Goal: Task Accomplishment & Management: Complete application form

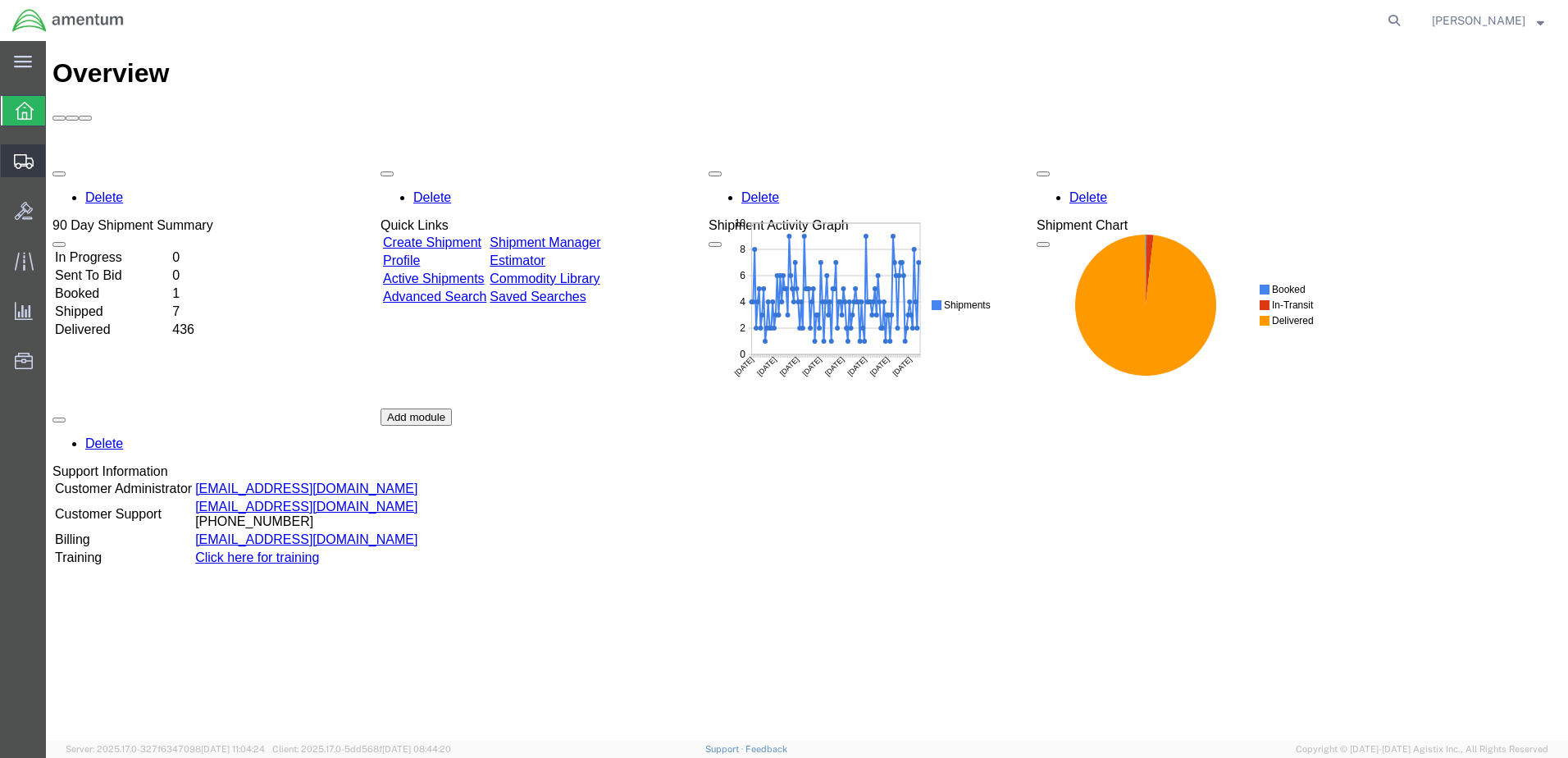
click at [0, 0] on span "Create Shipment" at bounding box center [0, 0] width 0 height 0
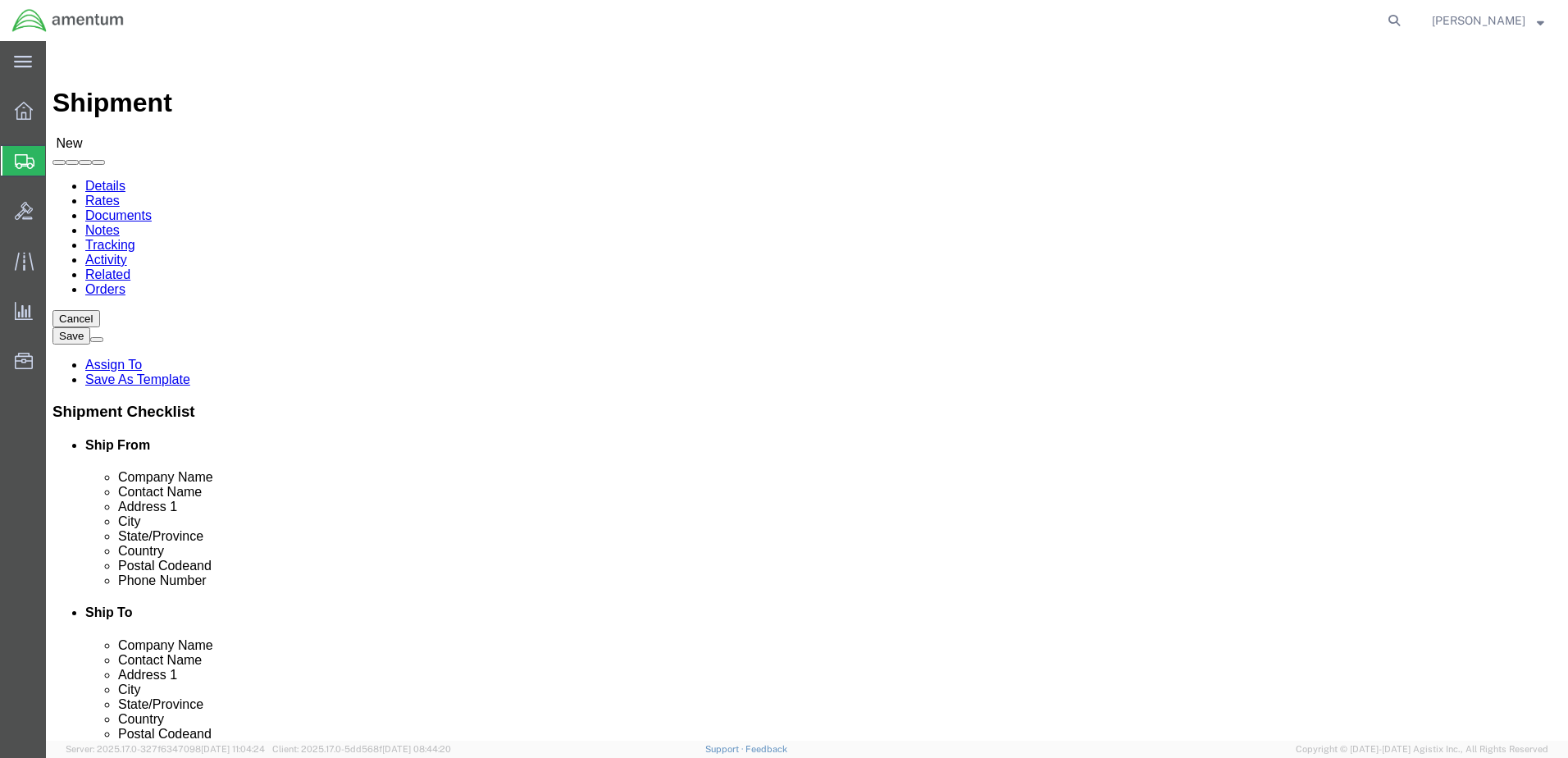
select select
click input "text"
type input "[PERSON_NAME]"
click p "- AMENTUM SERVICES - ([PERSON_NAME]) [STREET_ADDRESS][PERSON_NAME]"
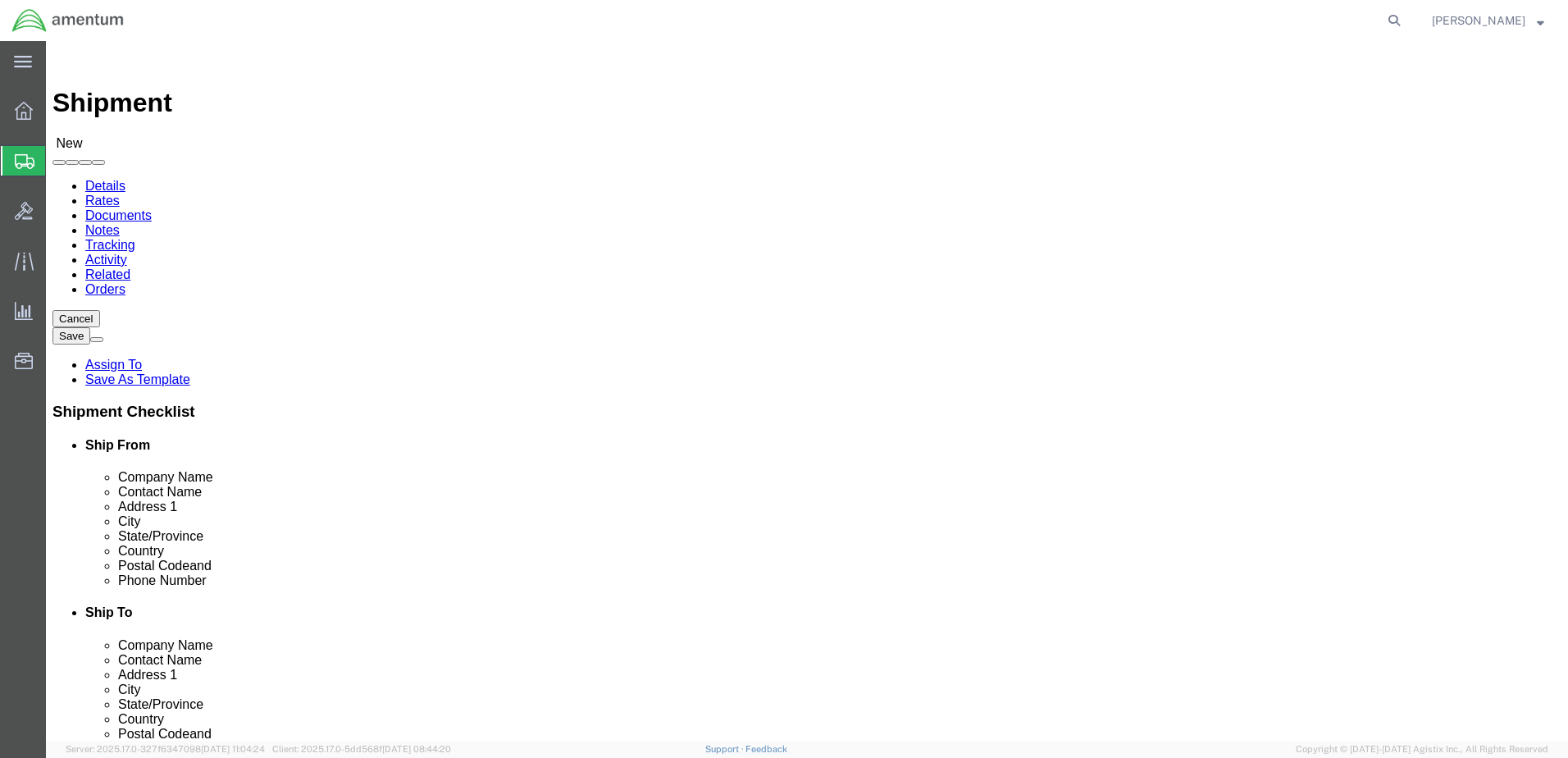
select select "FL"
type input "[PERSON_NAME]"
click input "text"
type input "[PERSON_NAME]"
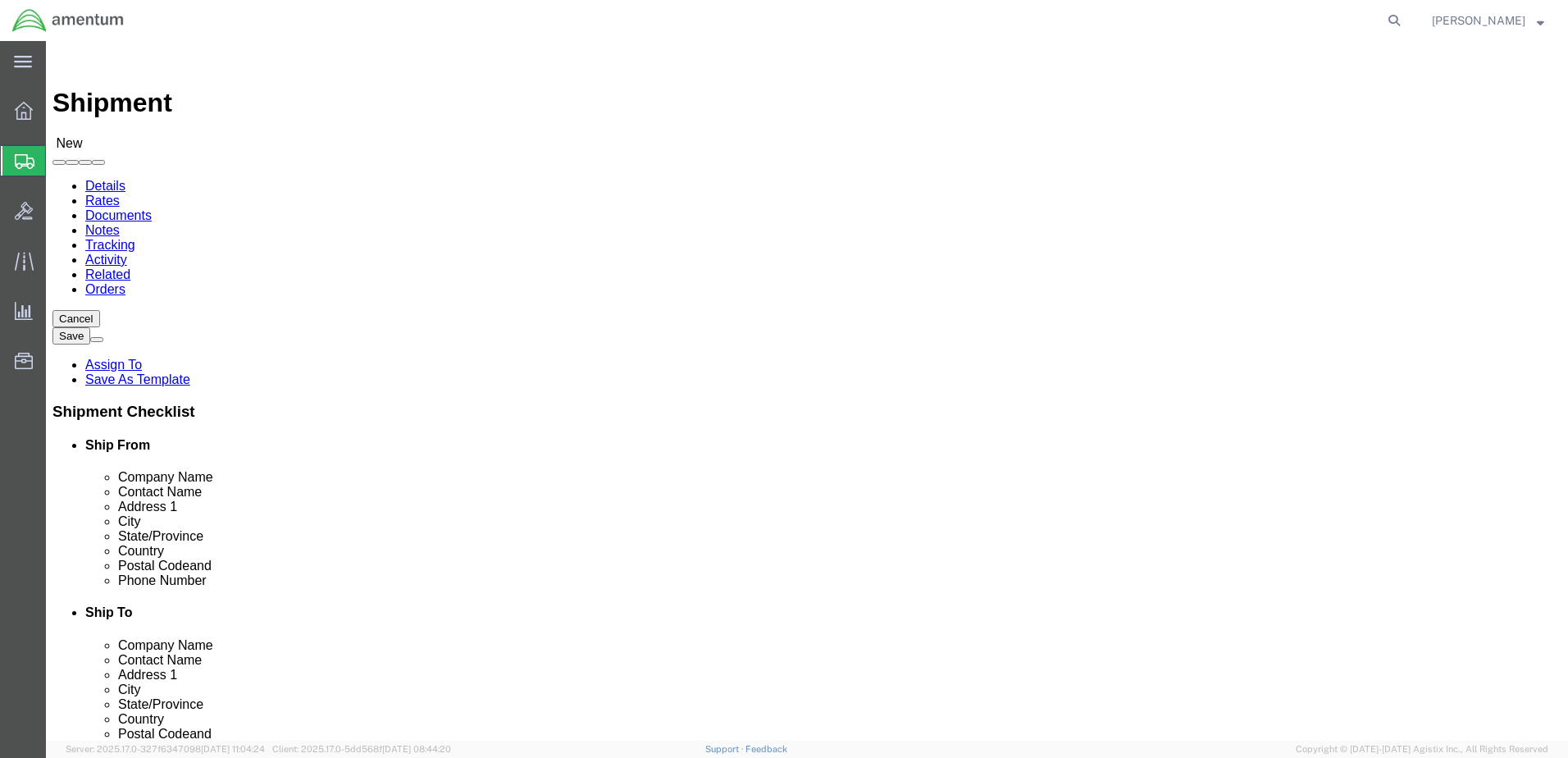
click p "- AMENTUM SERVICES - ([PERSON_NAME] T34 Maintenance) [STREET_ADDRESS][PERSON_NA…"
select select "CA"
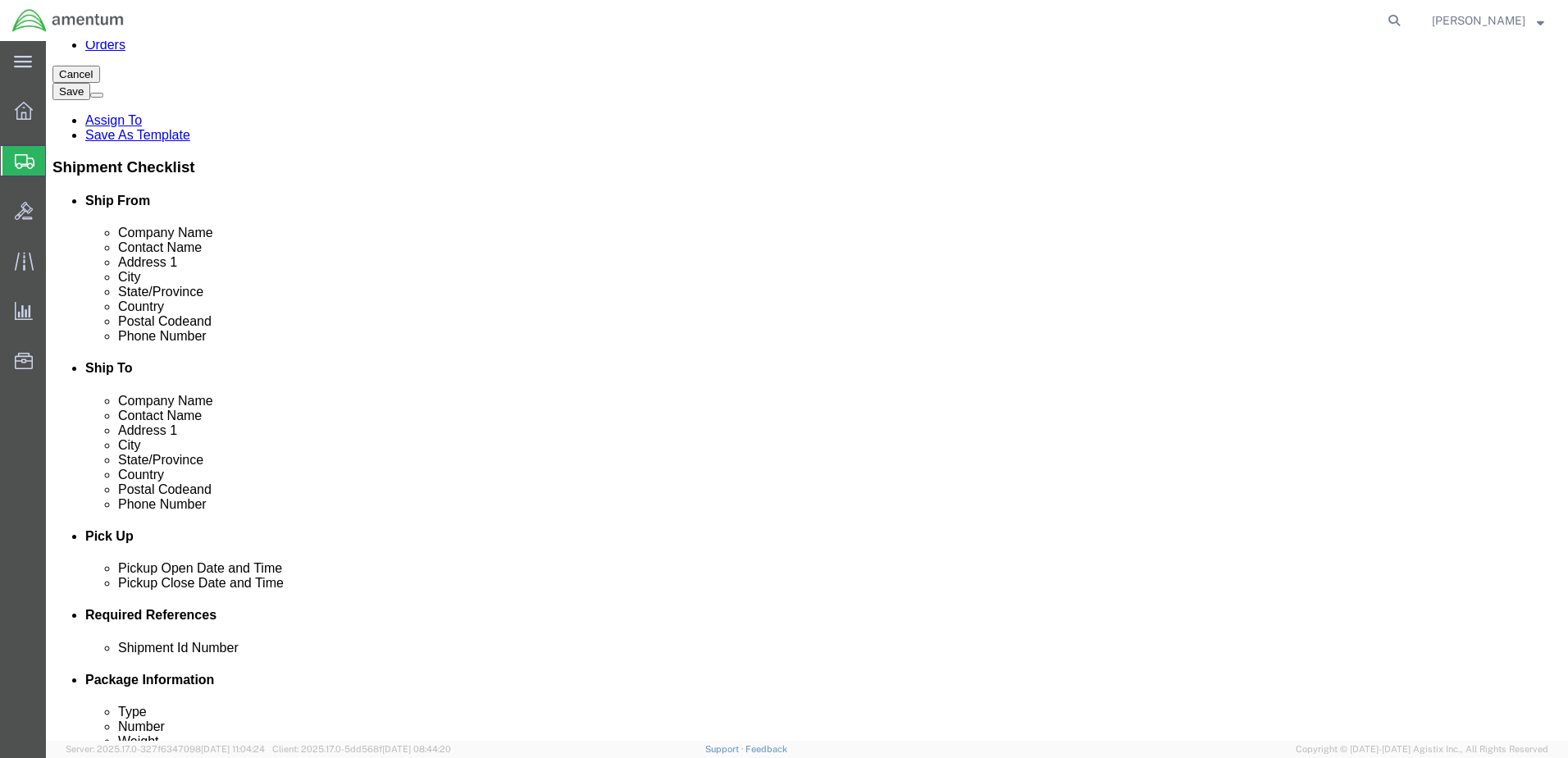
scroll to position [492, 0]
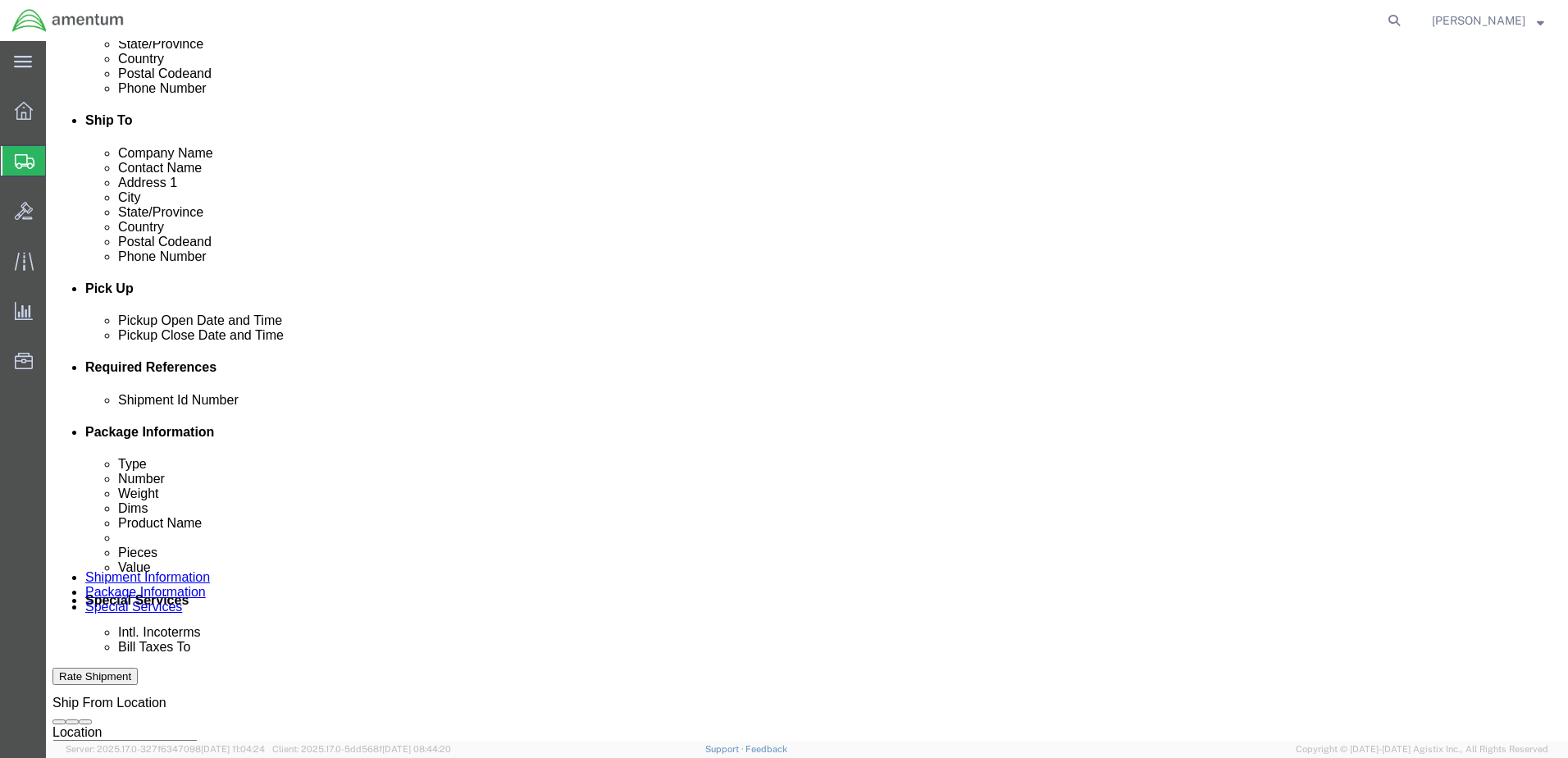
type input "[PERSON_NAME] T34 Maintenance"
click button "Add reference"
click div "Pickup Close Date Pickup Close Time Pickup Close Date and Time [DATE] 10:00 AM"
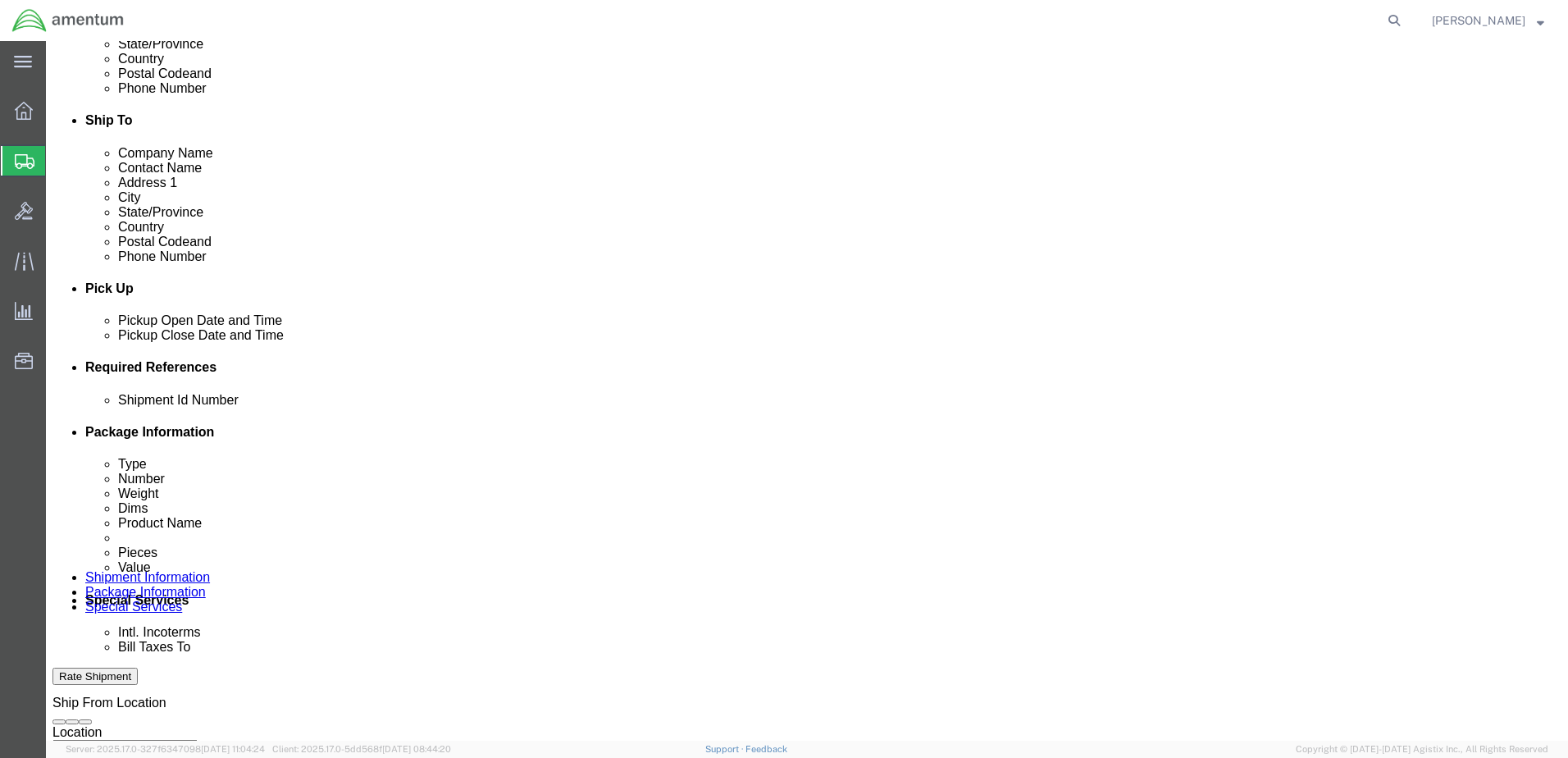
click div "[DATE] 10:00 AM"
type input "3:00 PM"
click button "Apply"
click div
click input "4:00 PM"
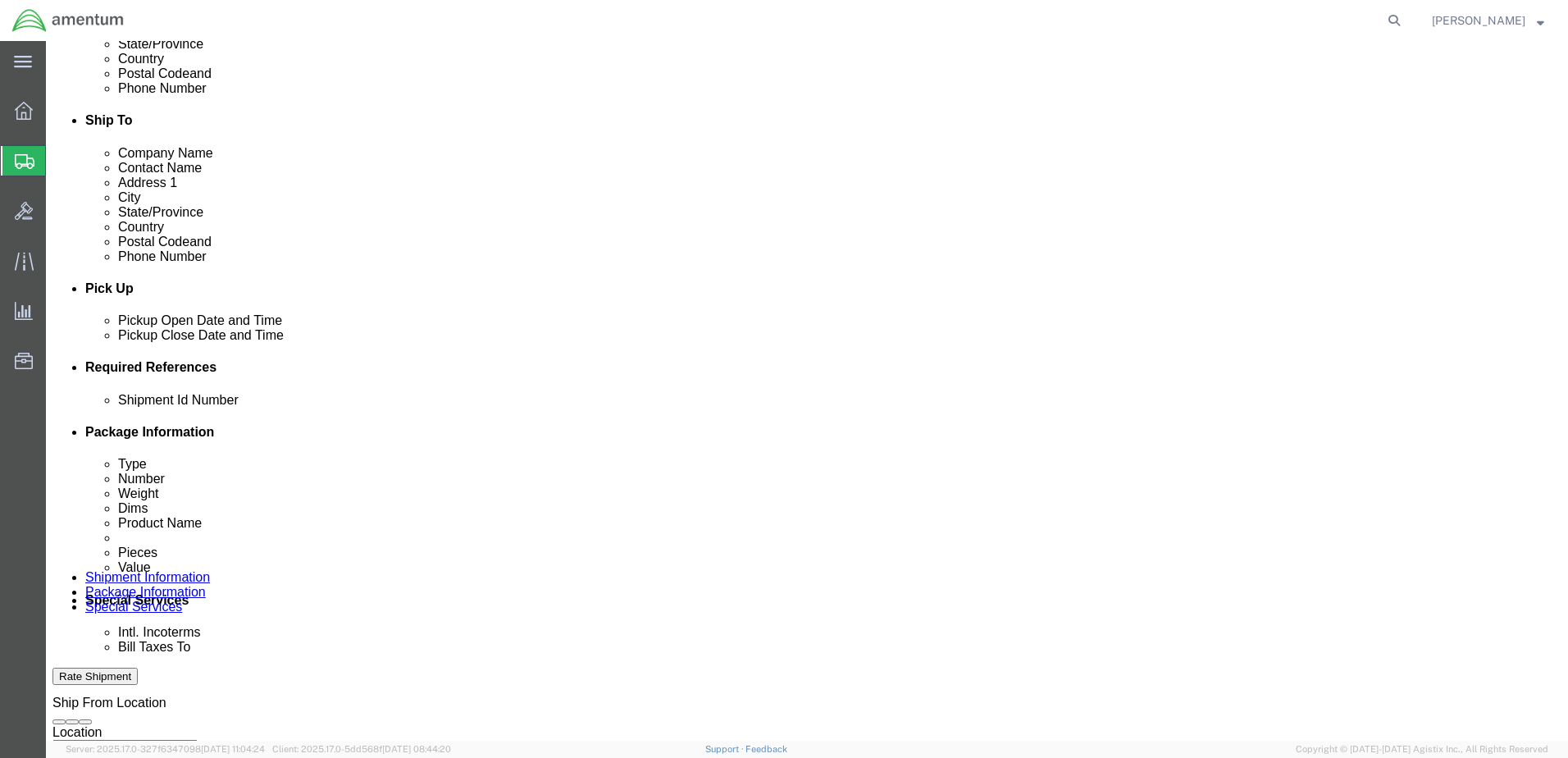
type input "7:00 AM"
click button "Apply"
click div
type input "3:00 PM"
click button "Apply"
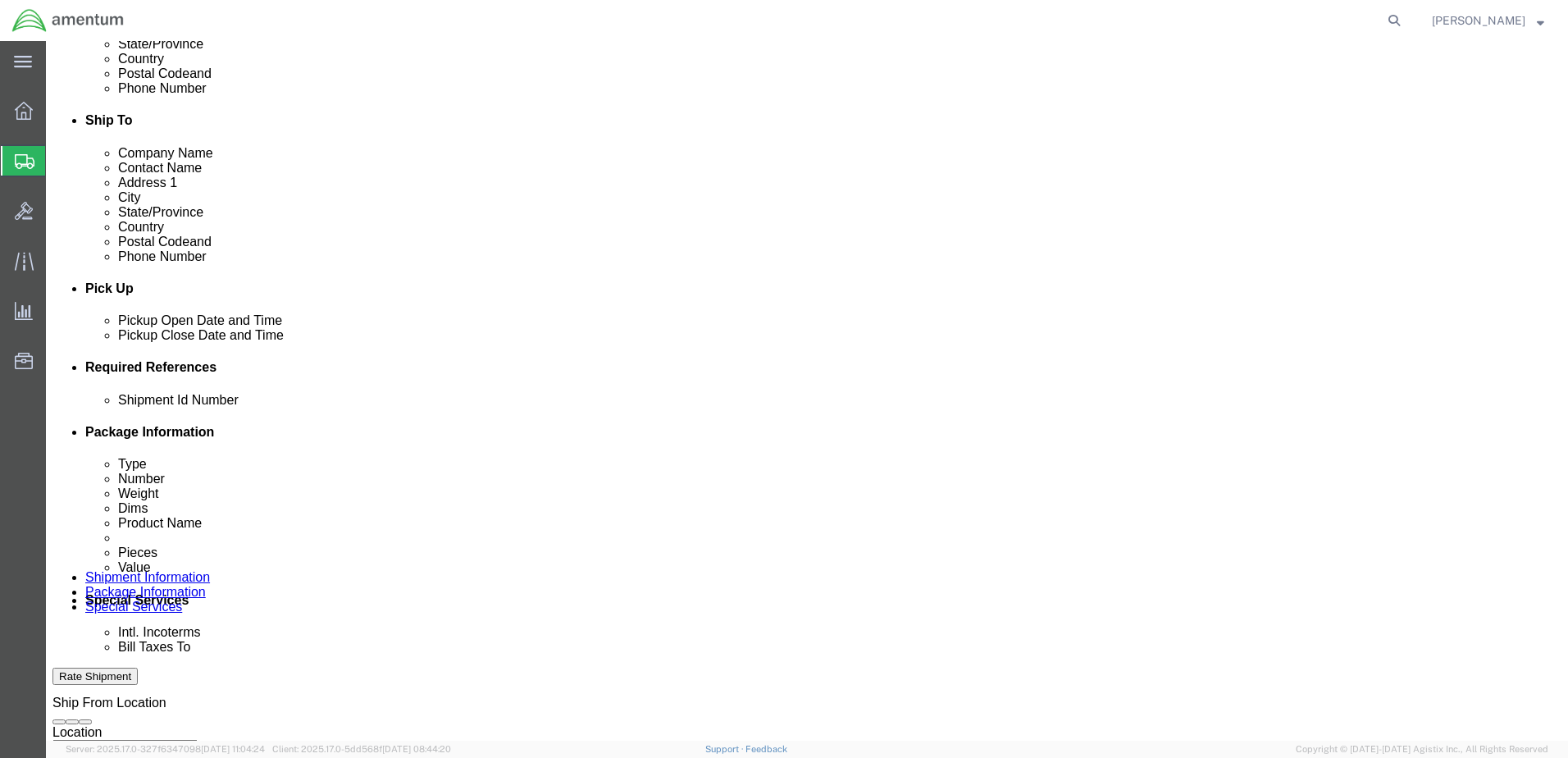
click select "Select Account Type Activity ID Airline Appointment Number ASN Batch Request # …"
select select "DEPT"
click select "Select Account Type Activity ID Airline Appointment Number ASN Batch Request # …"
drag, startPoint x: 477, startPoint y: 514, endPoint x: 496, endPoint y: 512, distance: 19.1
click select "Select Account Type Activity ID Airline Appointment Number ASN Batch Request # …"
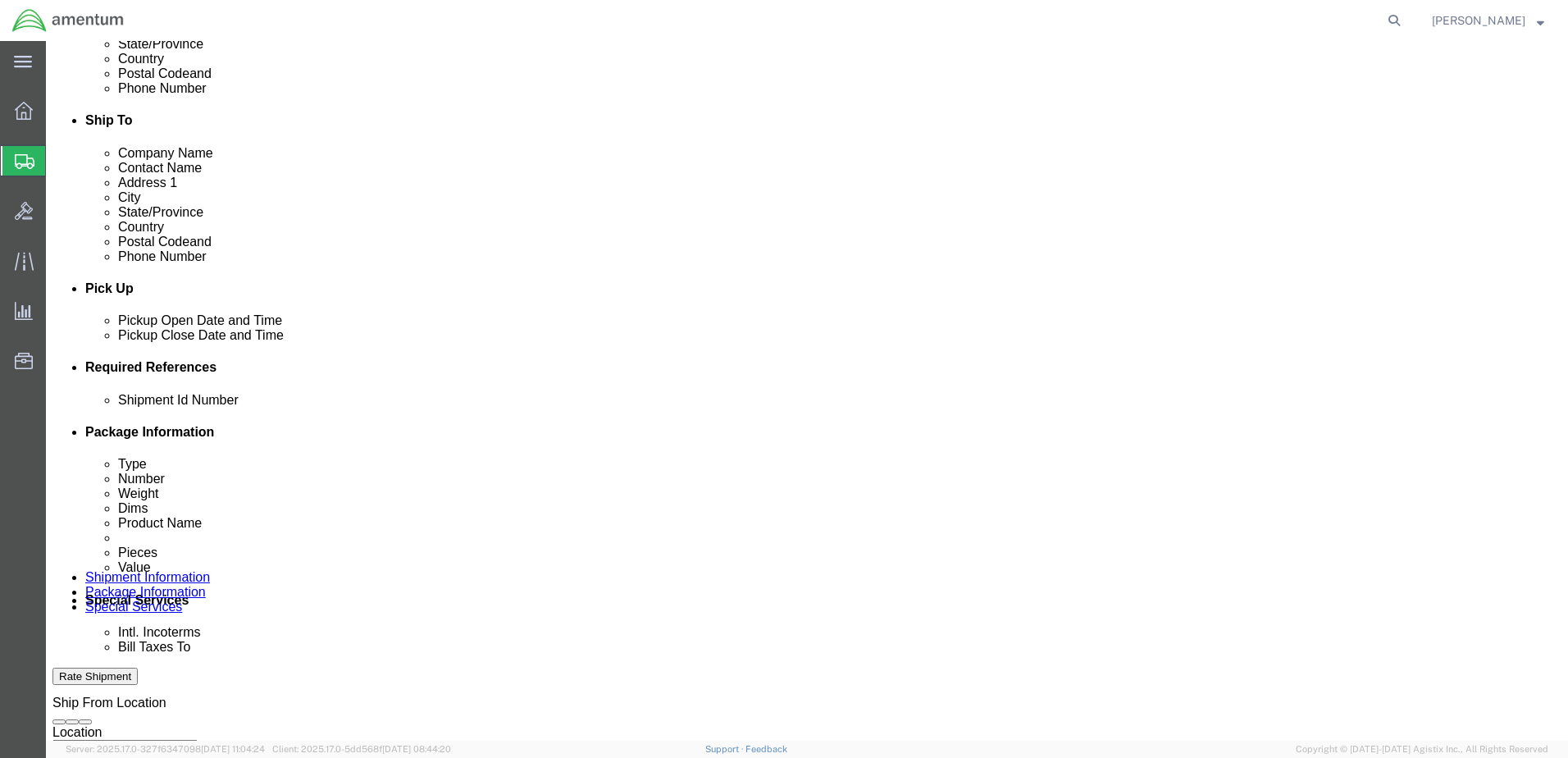
select select "PROJNUM"
click select "Select Account Type Activity ID Airline Appointment Number ASN Batch Request # …"
select select "PCKSLIP"
click select "Select Account Type Activity ID Airline Appointment Number ASN Batch Request # …"
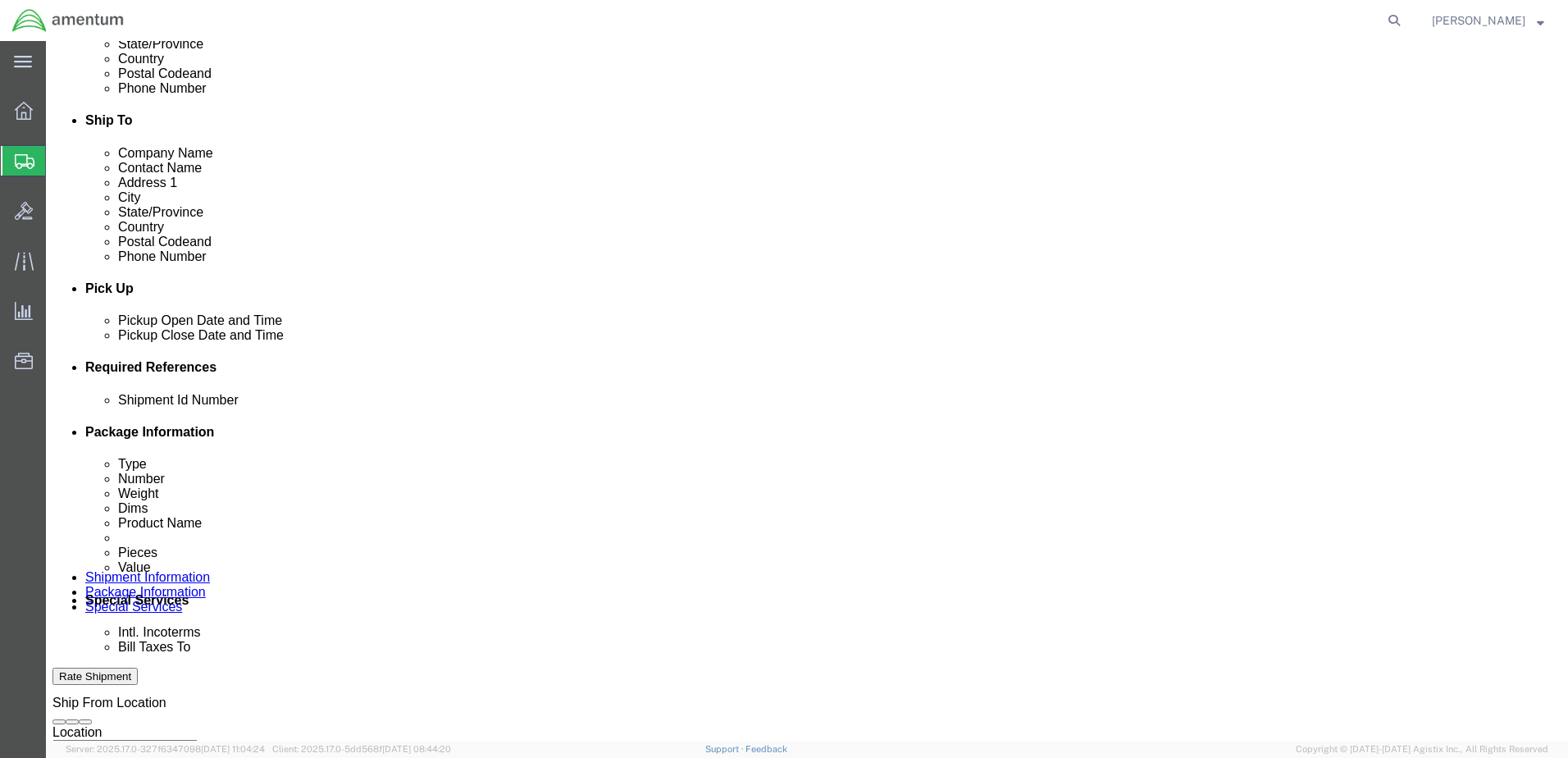
click input "text"
type input "6000"
click input "text"
type input "T44"
click input "text"
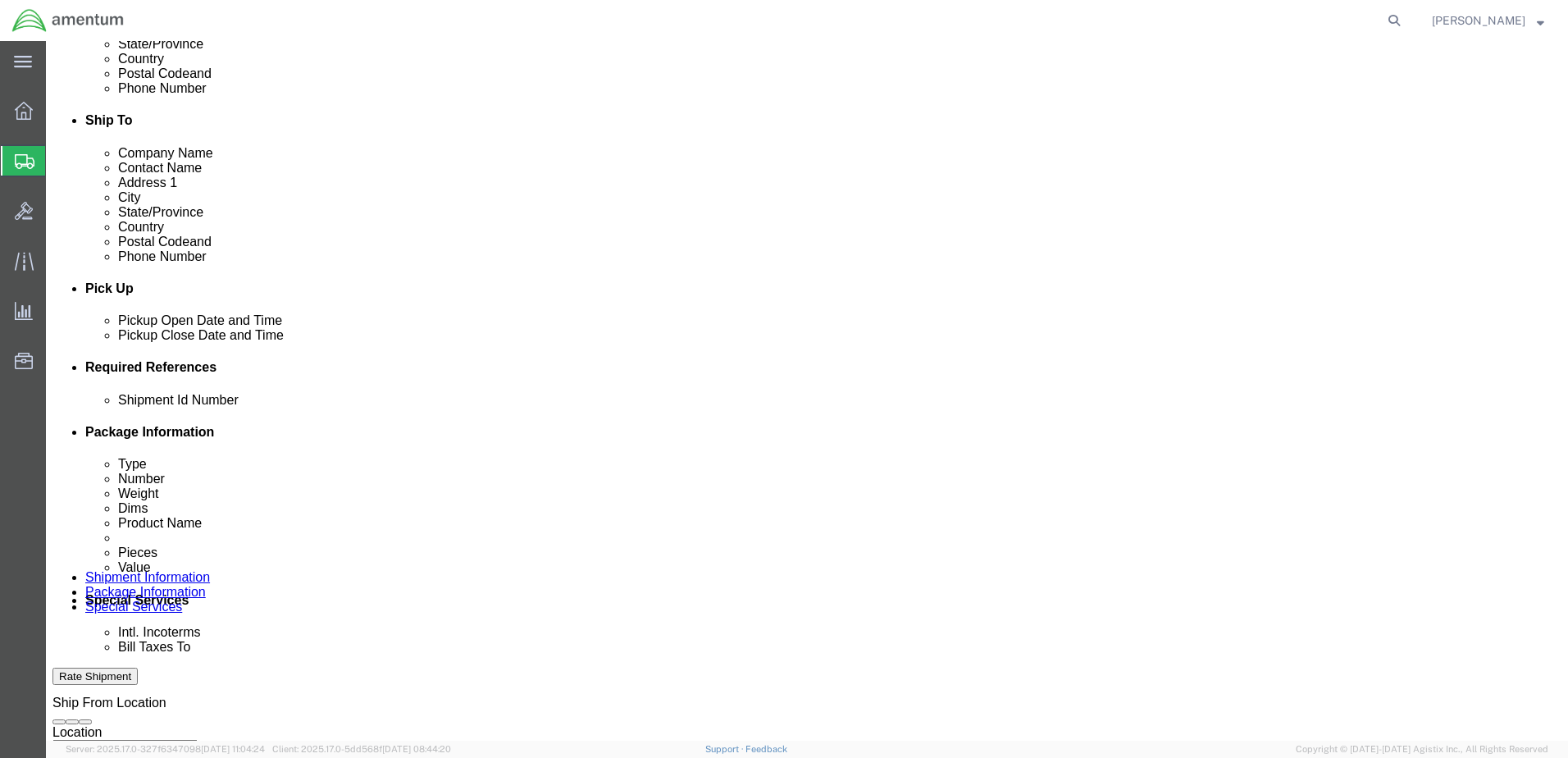
type input "157284"
click input "text"
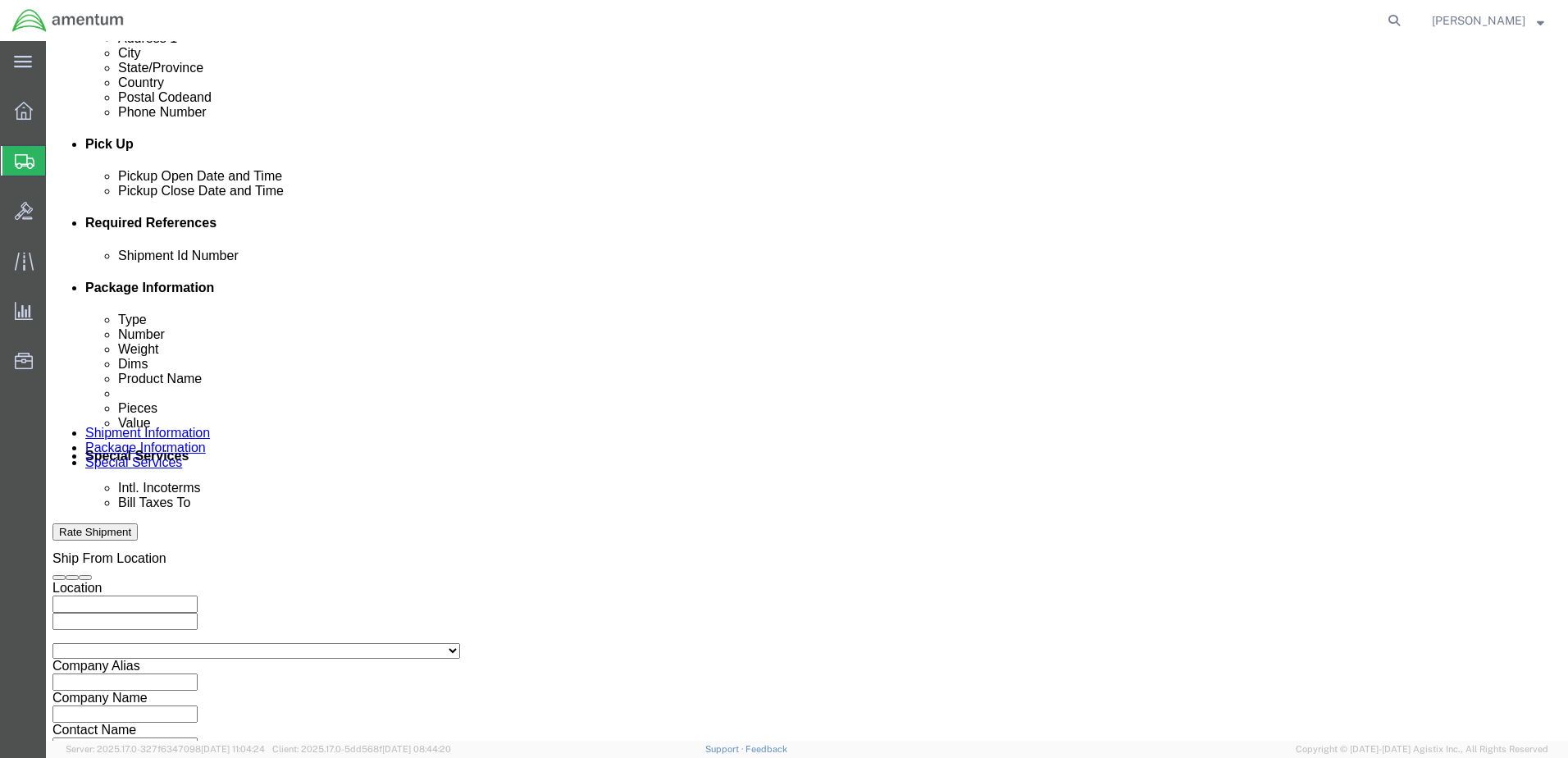
scroll to position [740, 0]
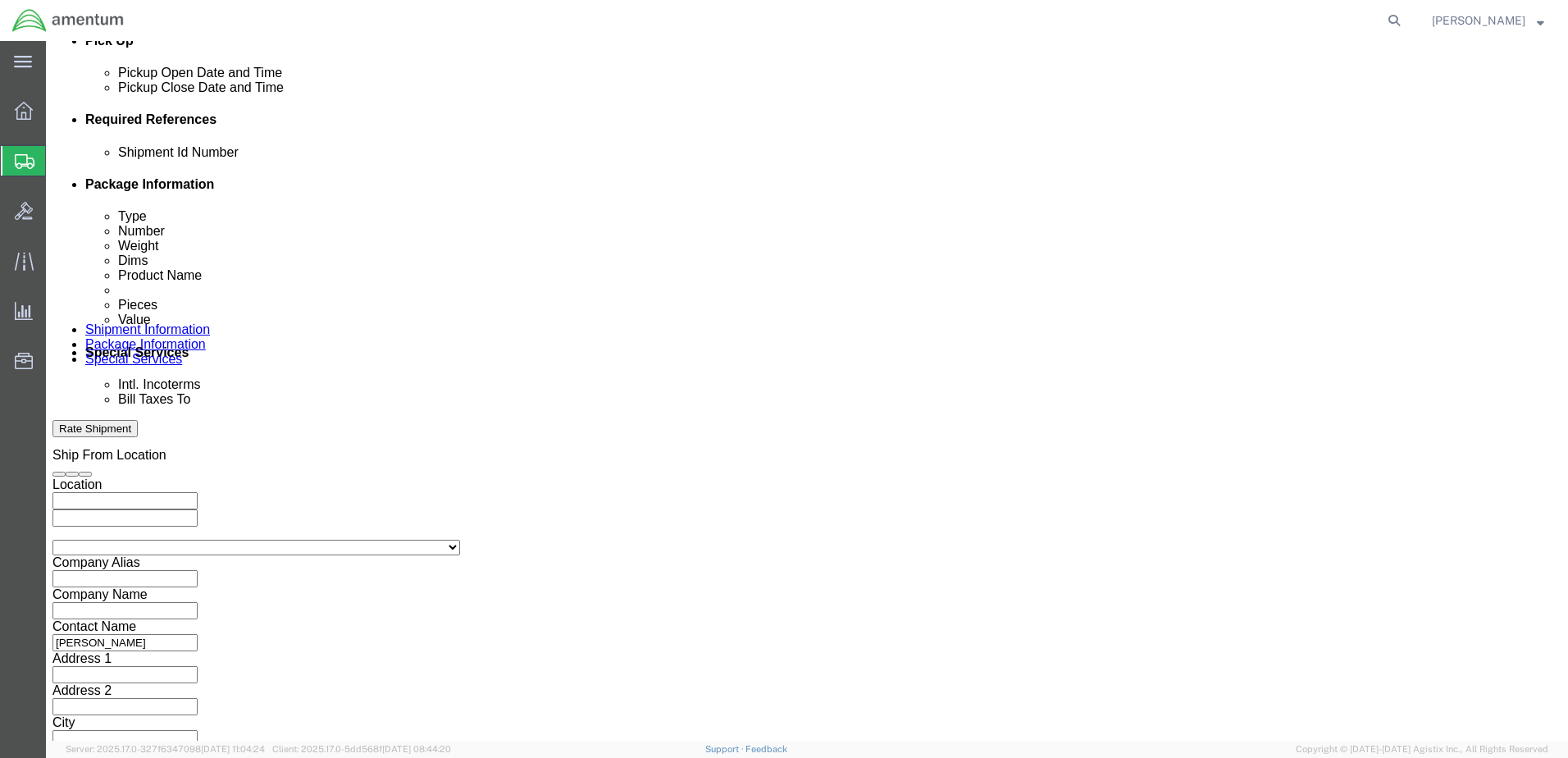
type input "6097.5.034.02.C.FU.0.23E.E00"
click button "Continue"
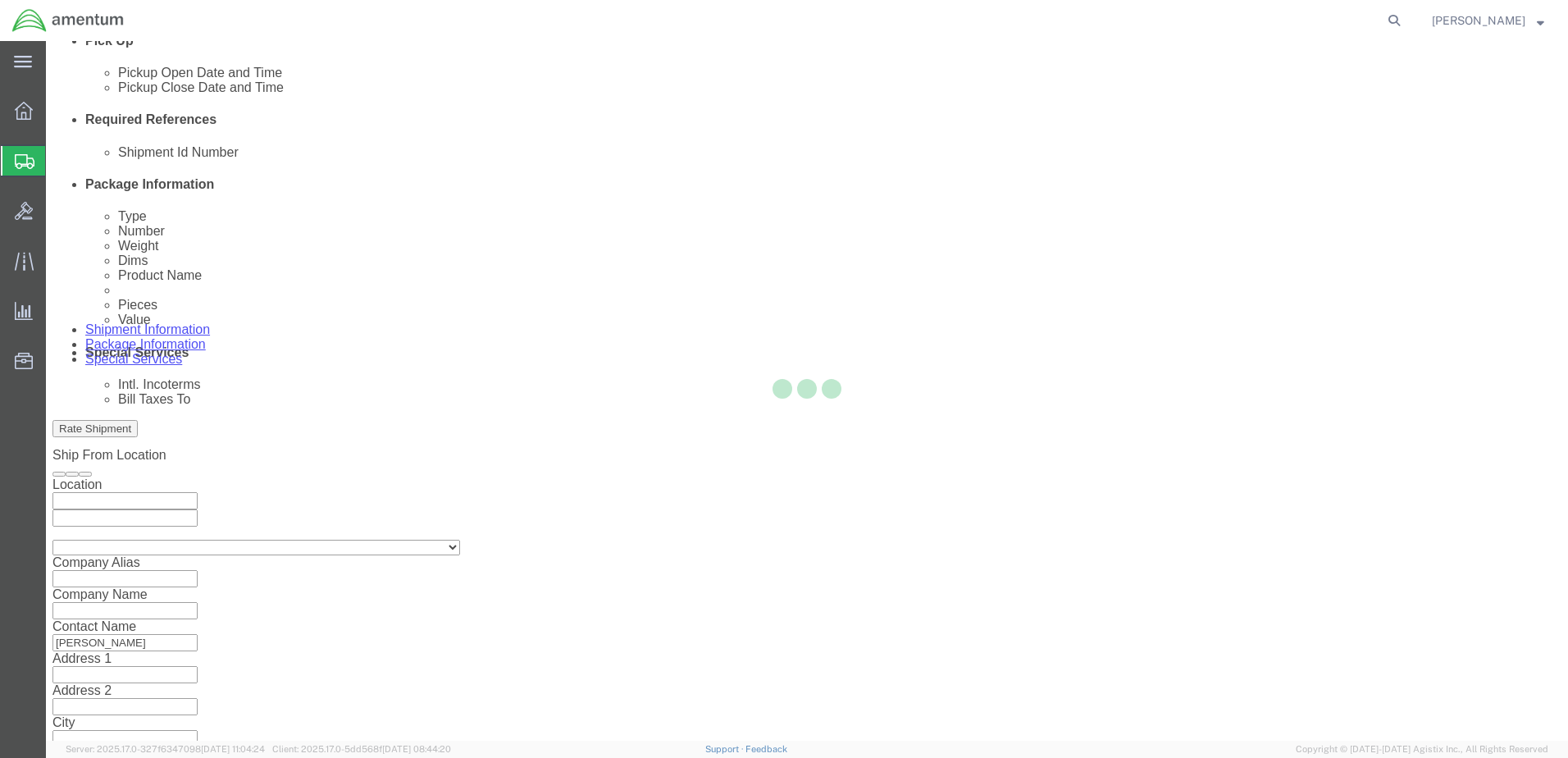
scroll to position [0, 0]
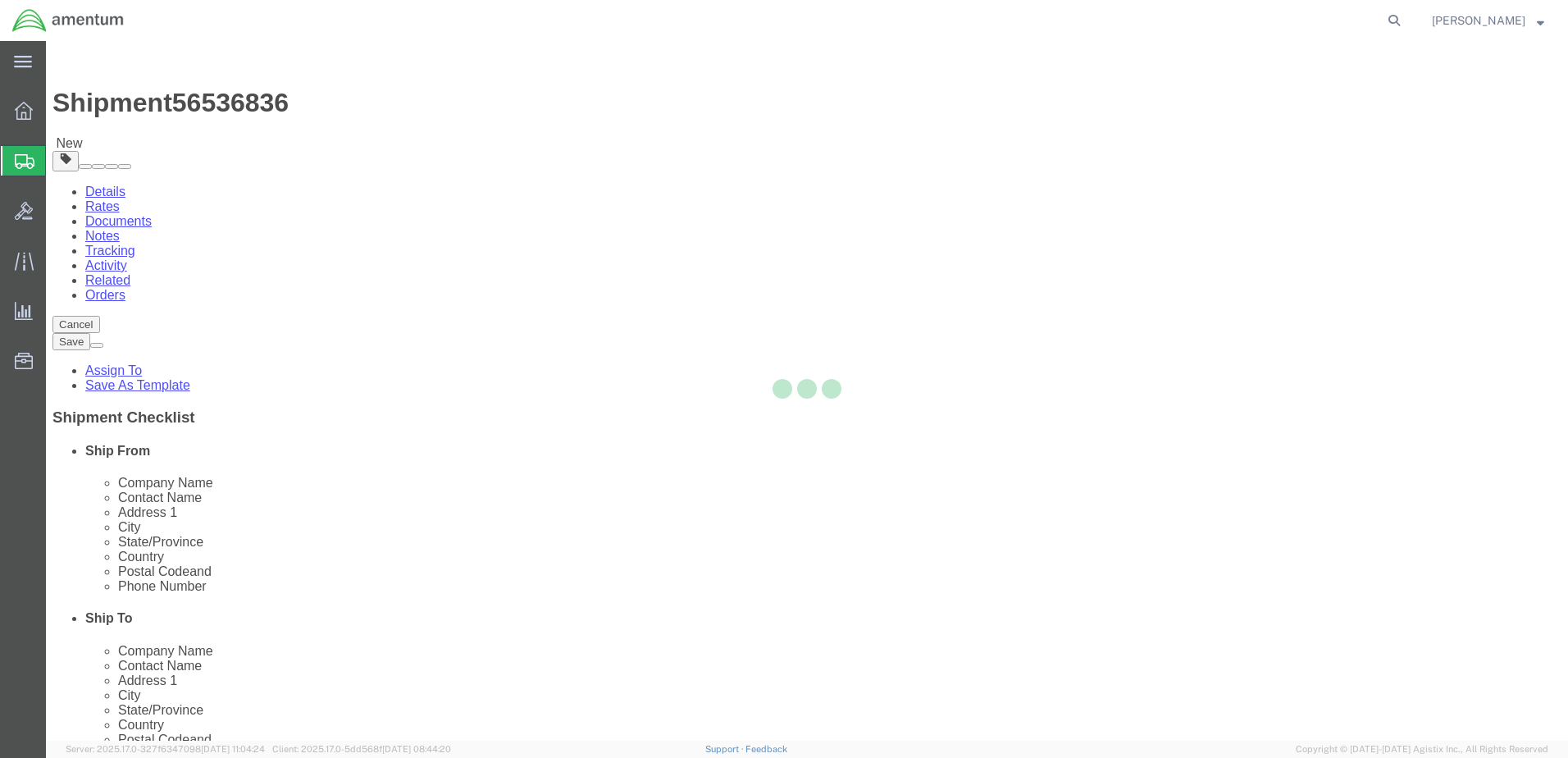
select select "CBOX"
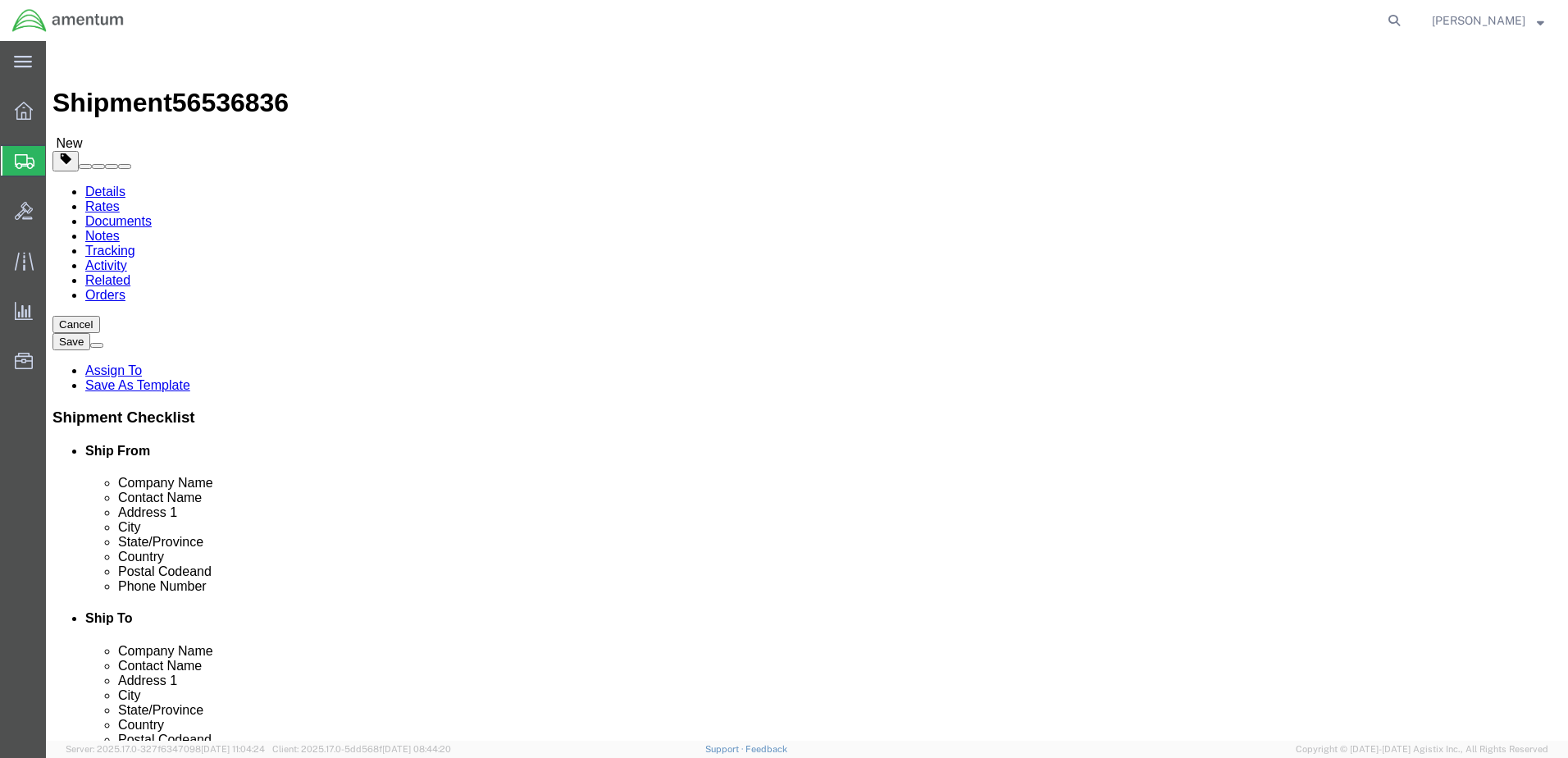
click input "text"
type input "20"
click input "0.00"
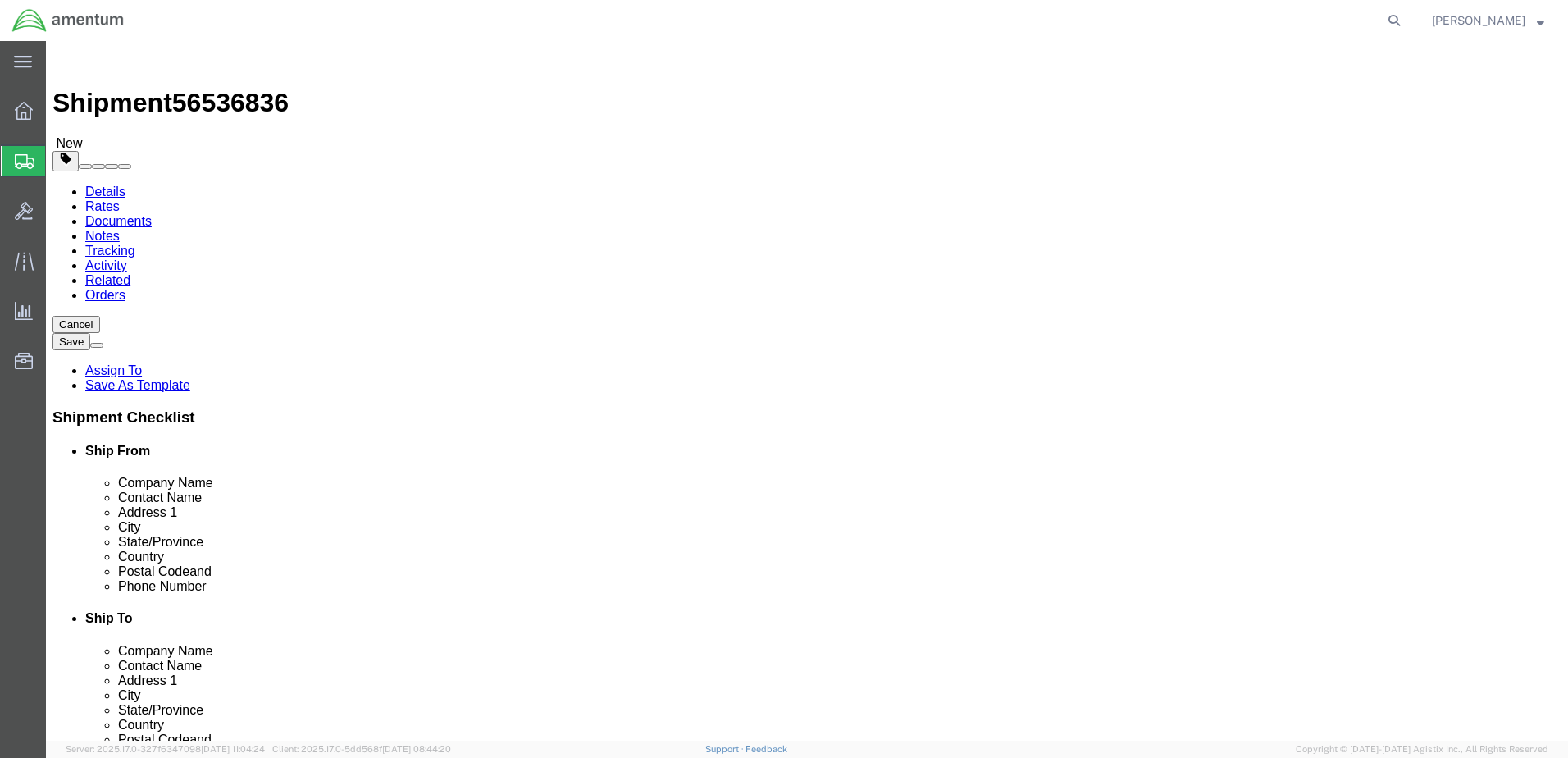
type input "61.00"
click link "Add Content"
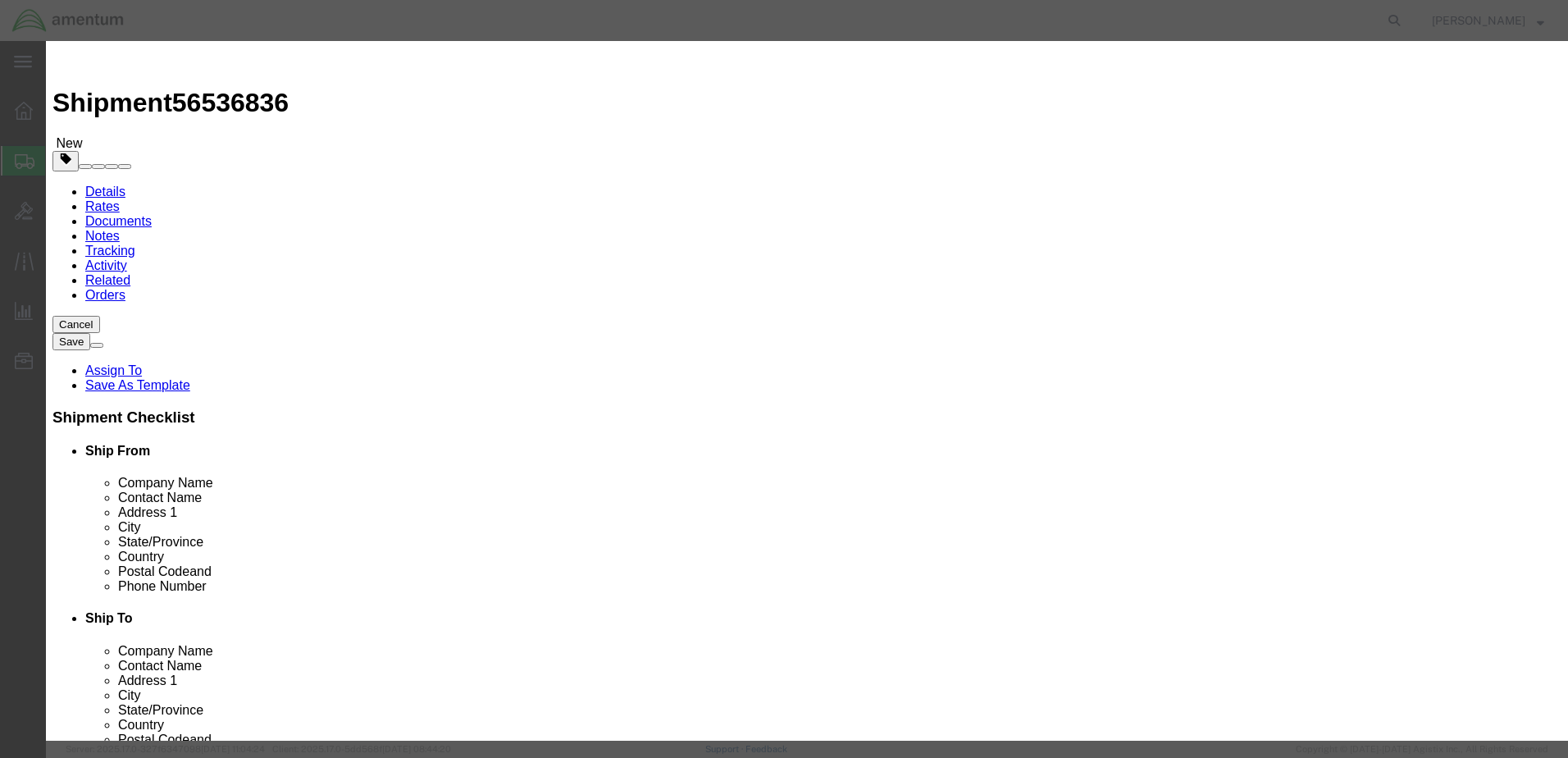
click input "text"
type input "A/C PARTS"
drag, startPoint x: 501, startPoint y: 159, endPoint x: 458, endPoint y: 163, distance: 43.2
click div "Pieces 0 Select Bag Barrels 100Board Feet Bottle Box Blister Pack Carats Can Ca…"
type input "2"
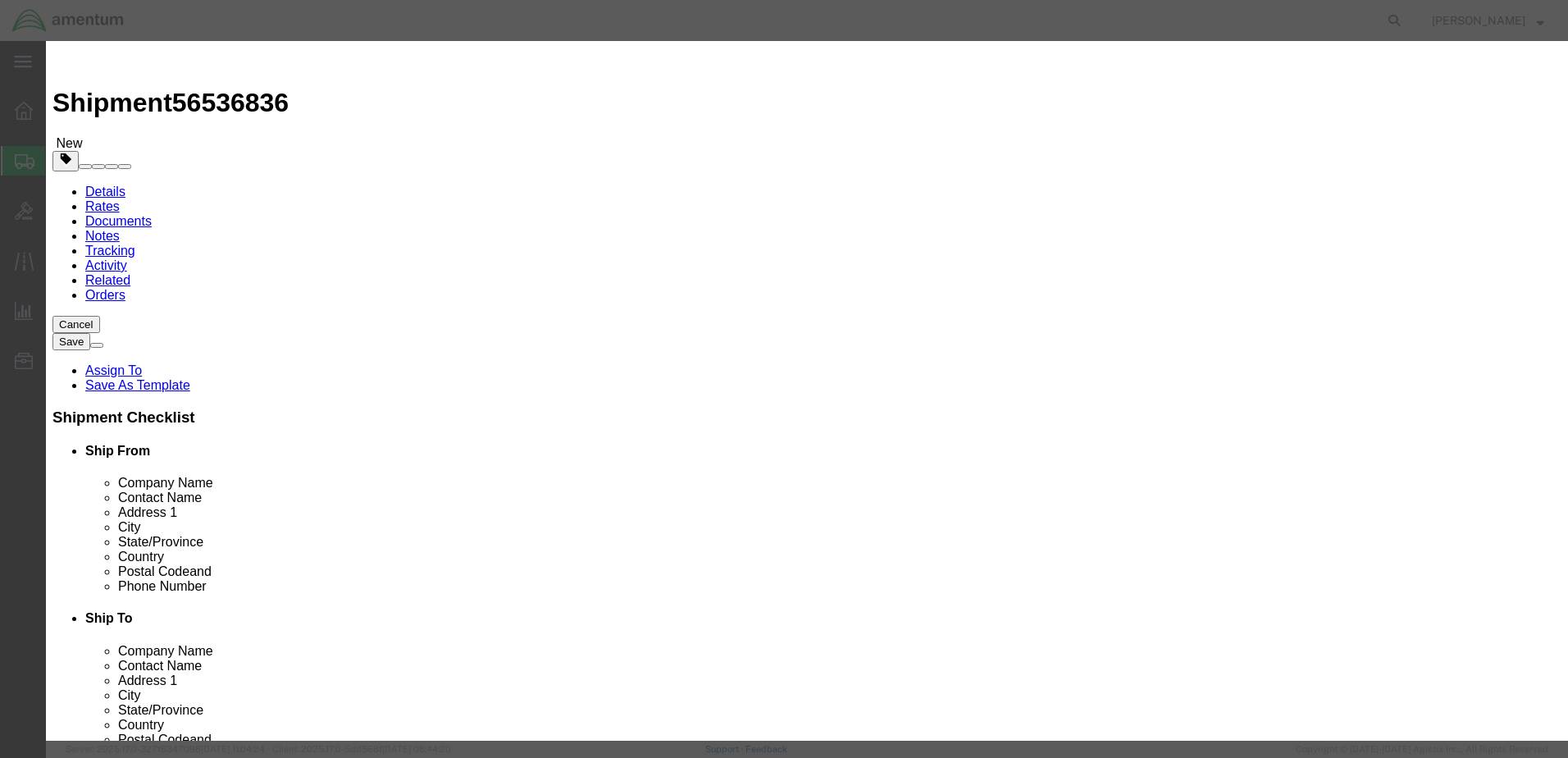
click input "text"
type input "2000"
click button "Save & Close"
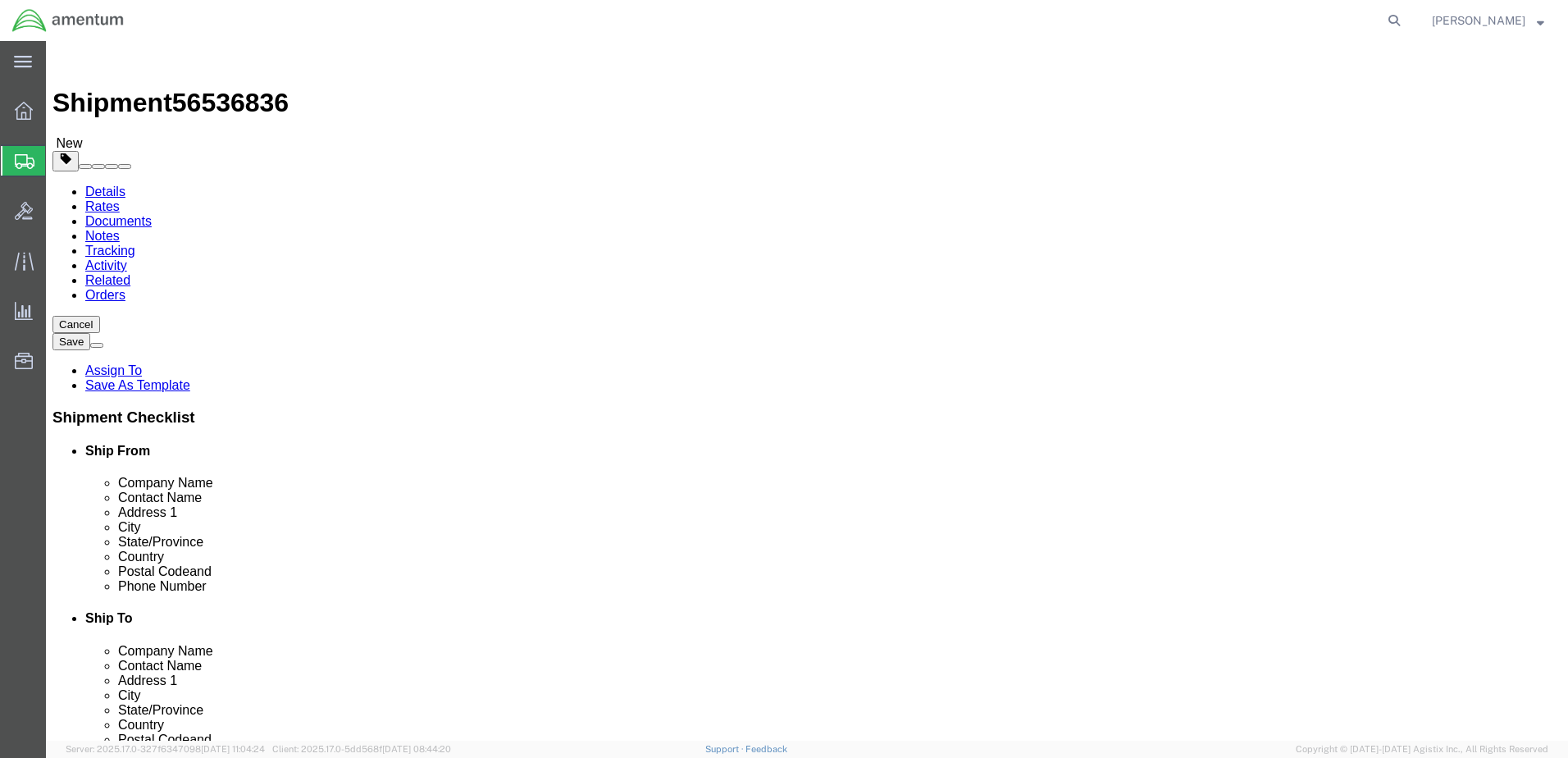
click link "Add Package"
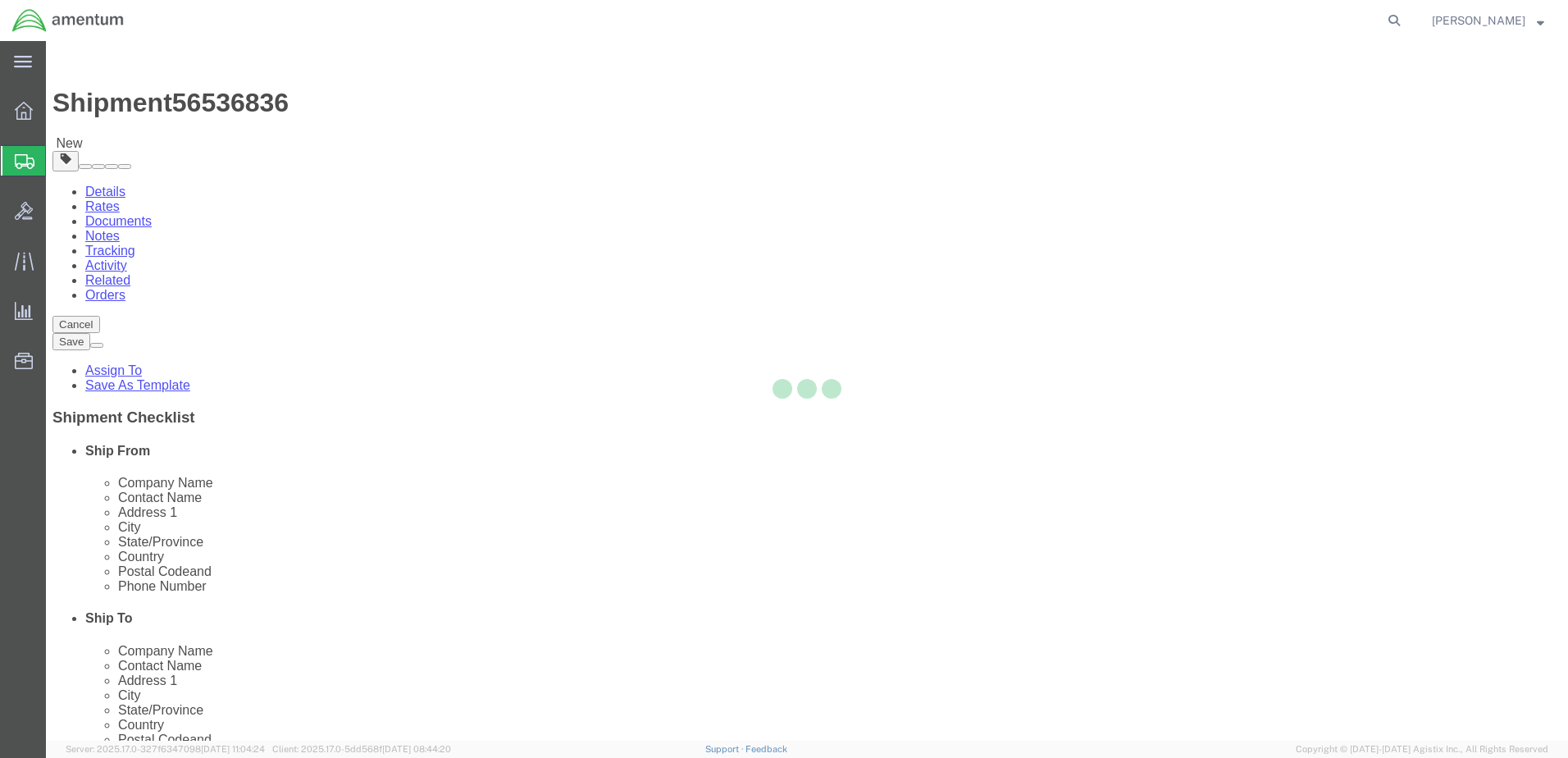
select select "CBOX"
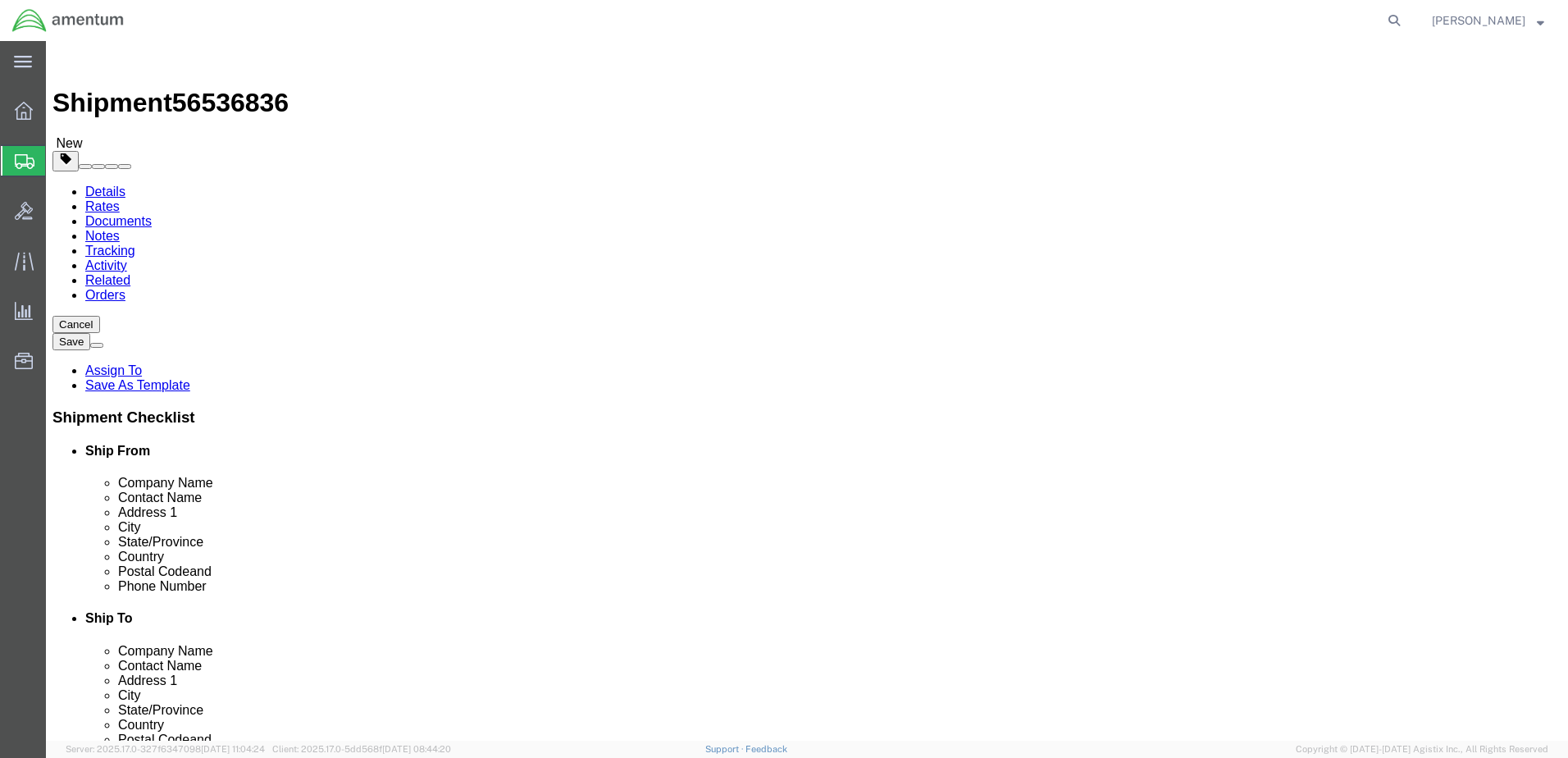
click input "text"
type input "20"
click input "0.00"
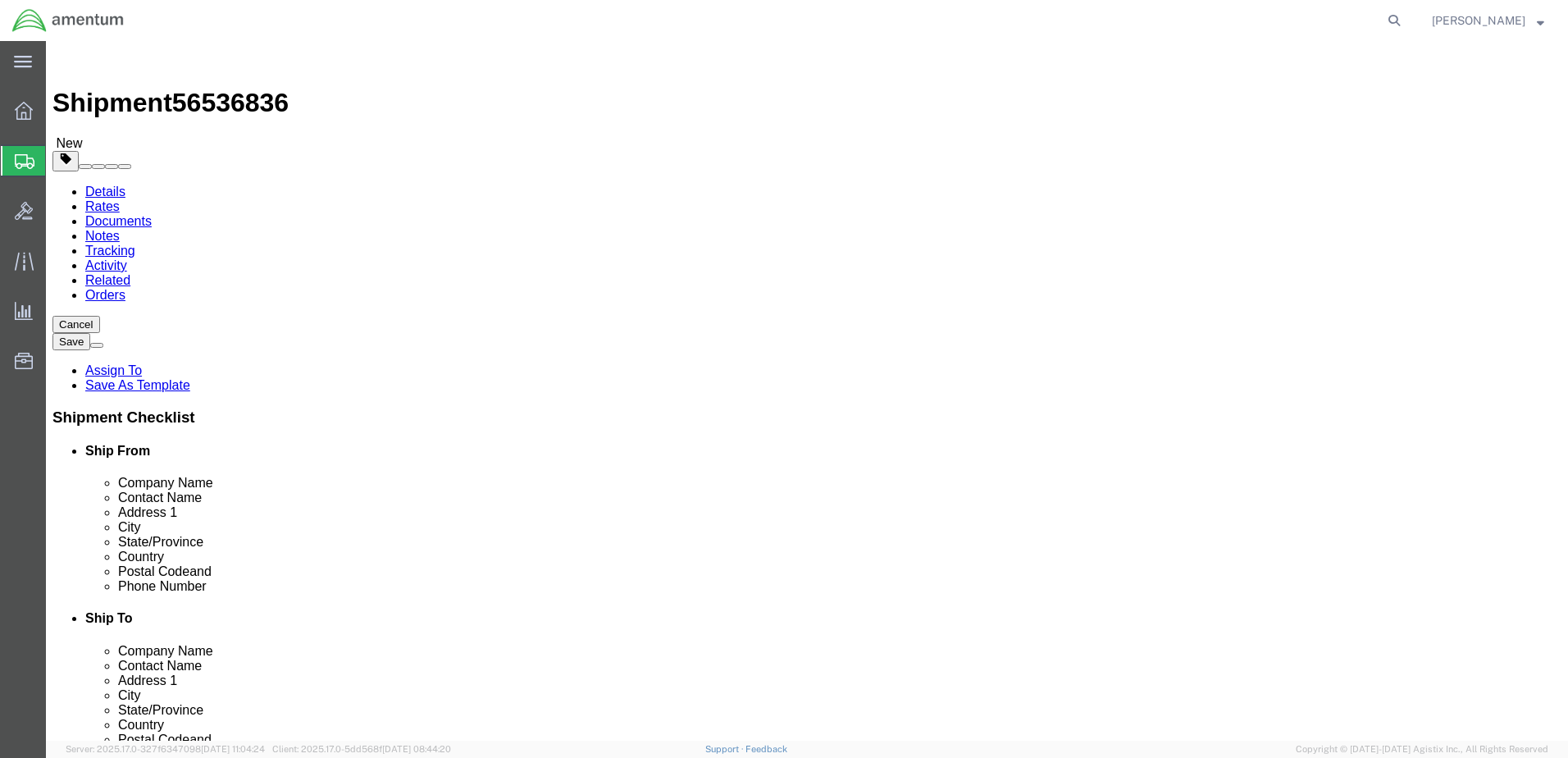
type input "49.00"
click link "Add Content"
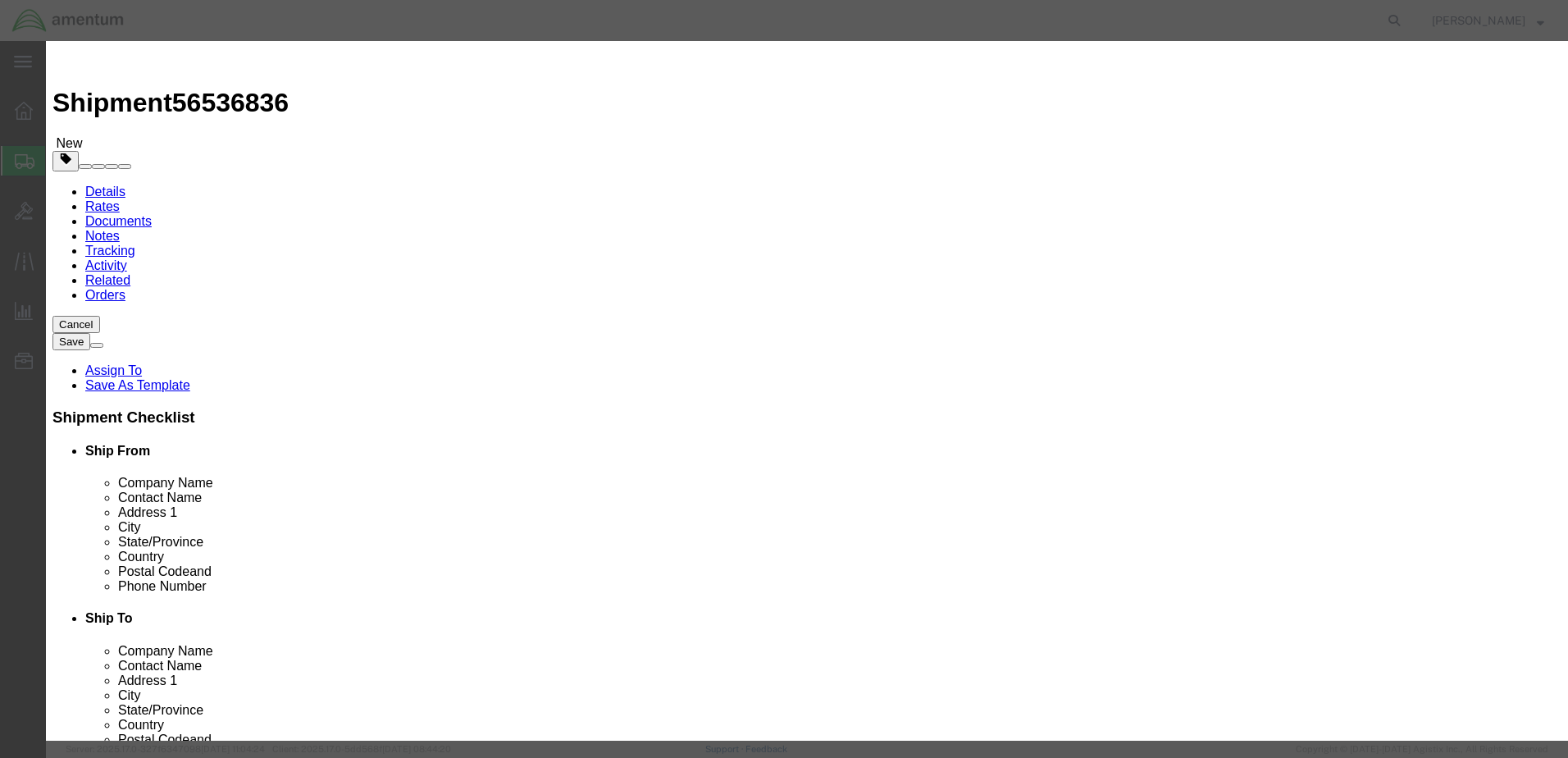
click input "text"
type input "A/C PARTS"
click div "Commodity library"
drag, startPoint x: 511, startPoint y: 152, endPoint x: 469, endPoint y: 151, distance: 42.0
click div "0"
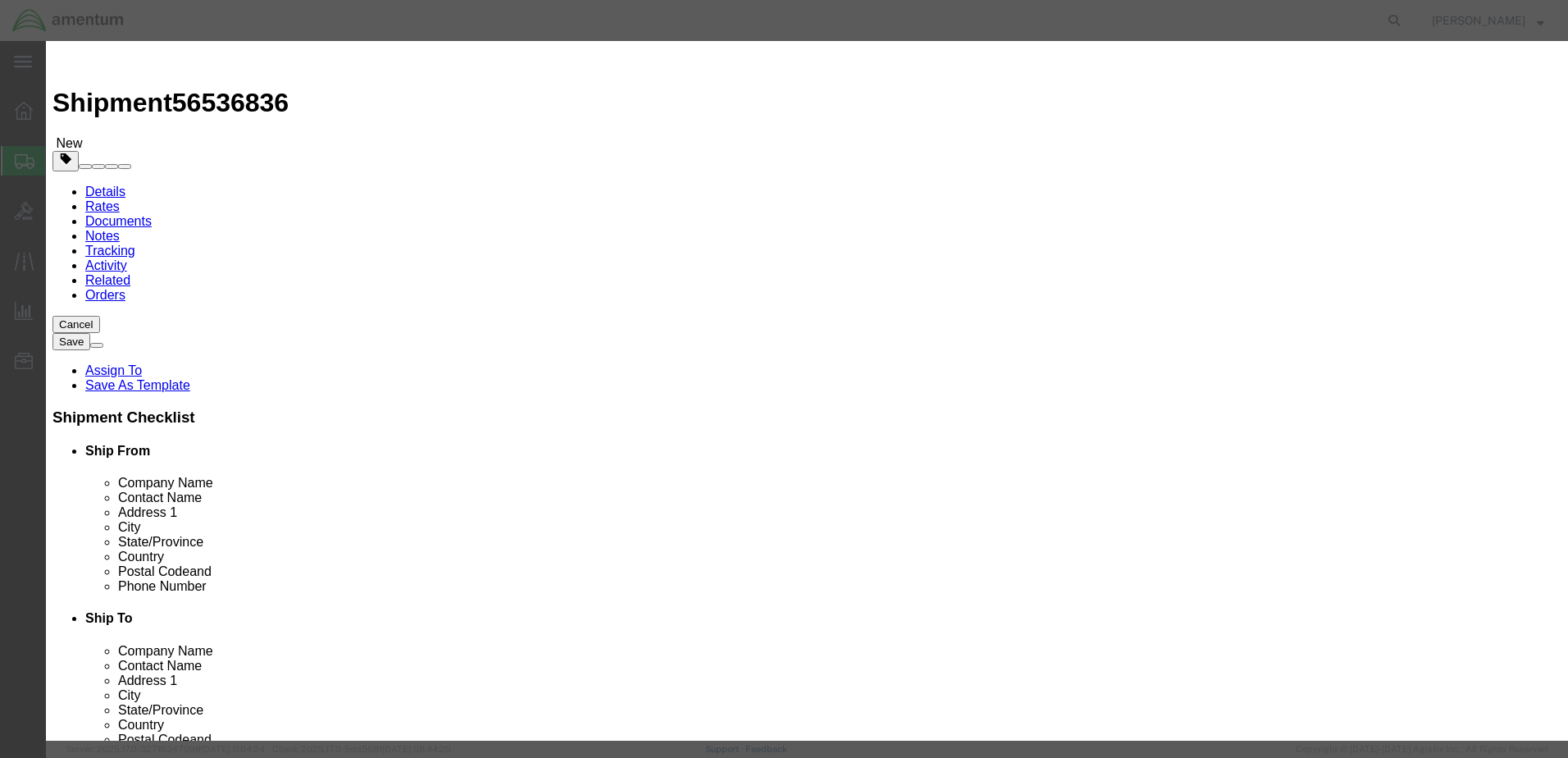
type input "3"
click label "Pieces"
click input "text"
type input "8000"
click button "Save & Close"
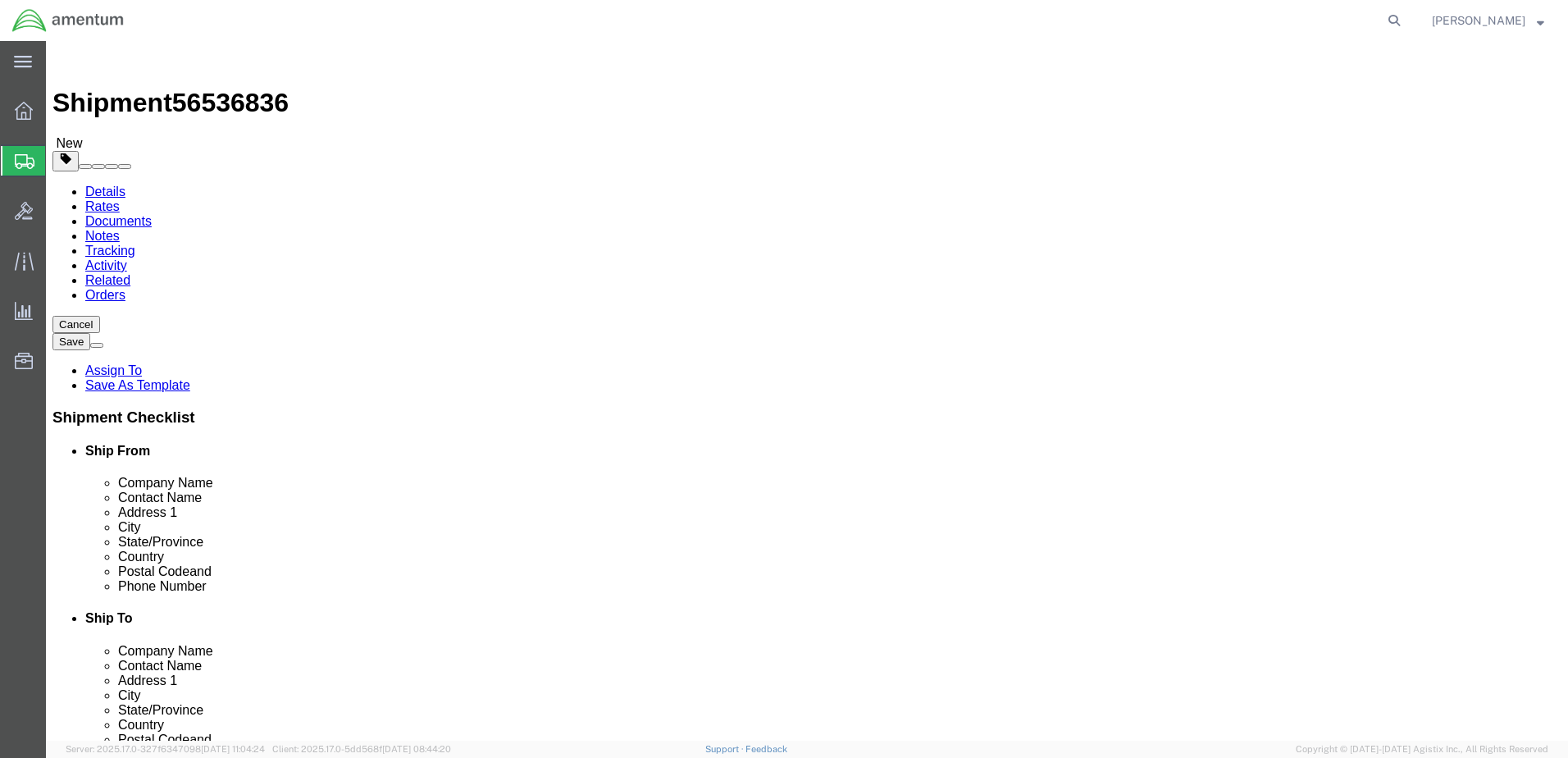
click button "Rate Shipment"
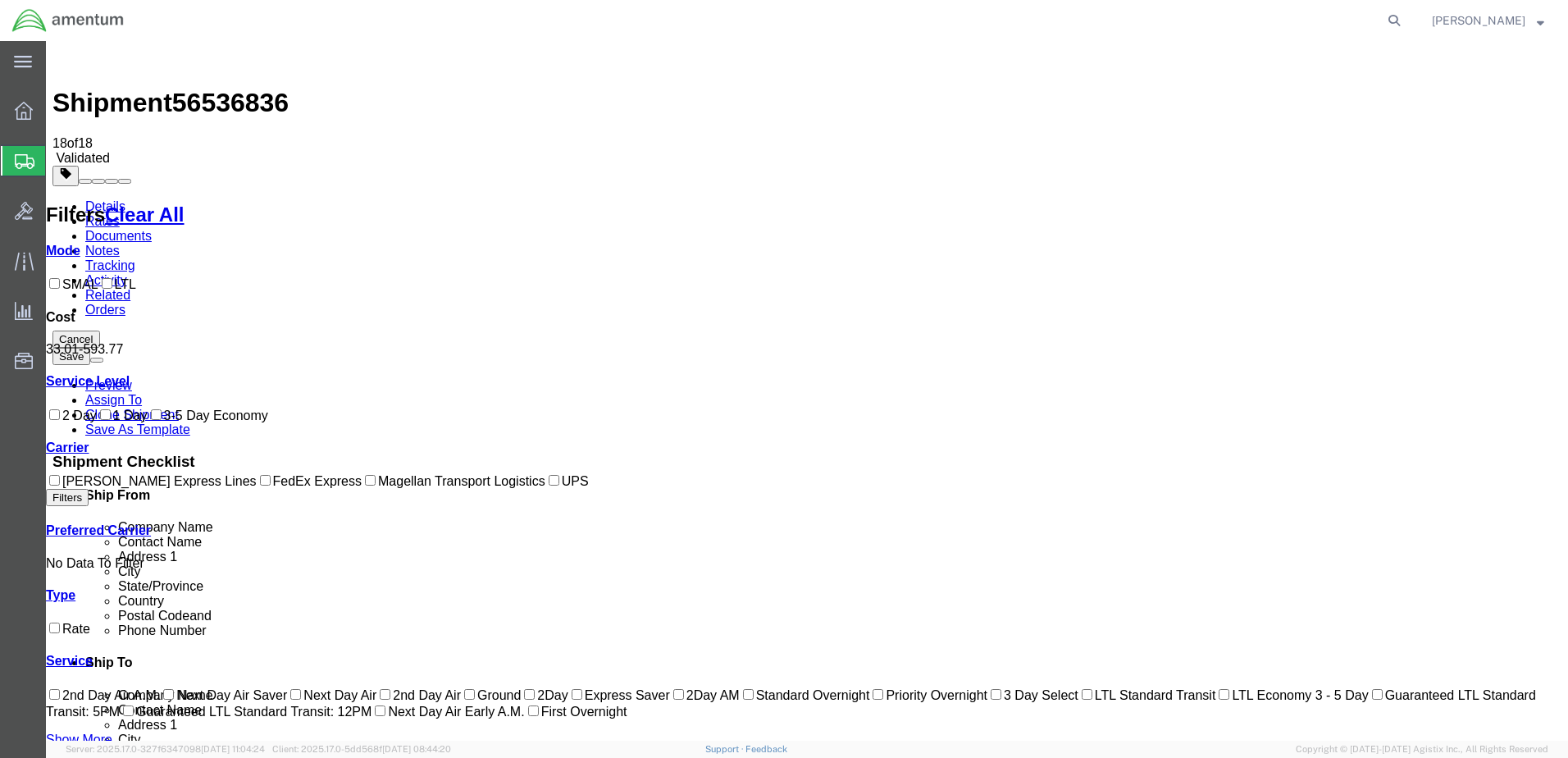
checkbox input "true"
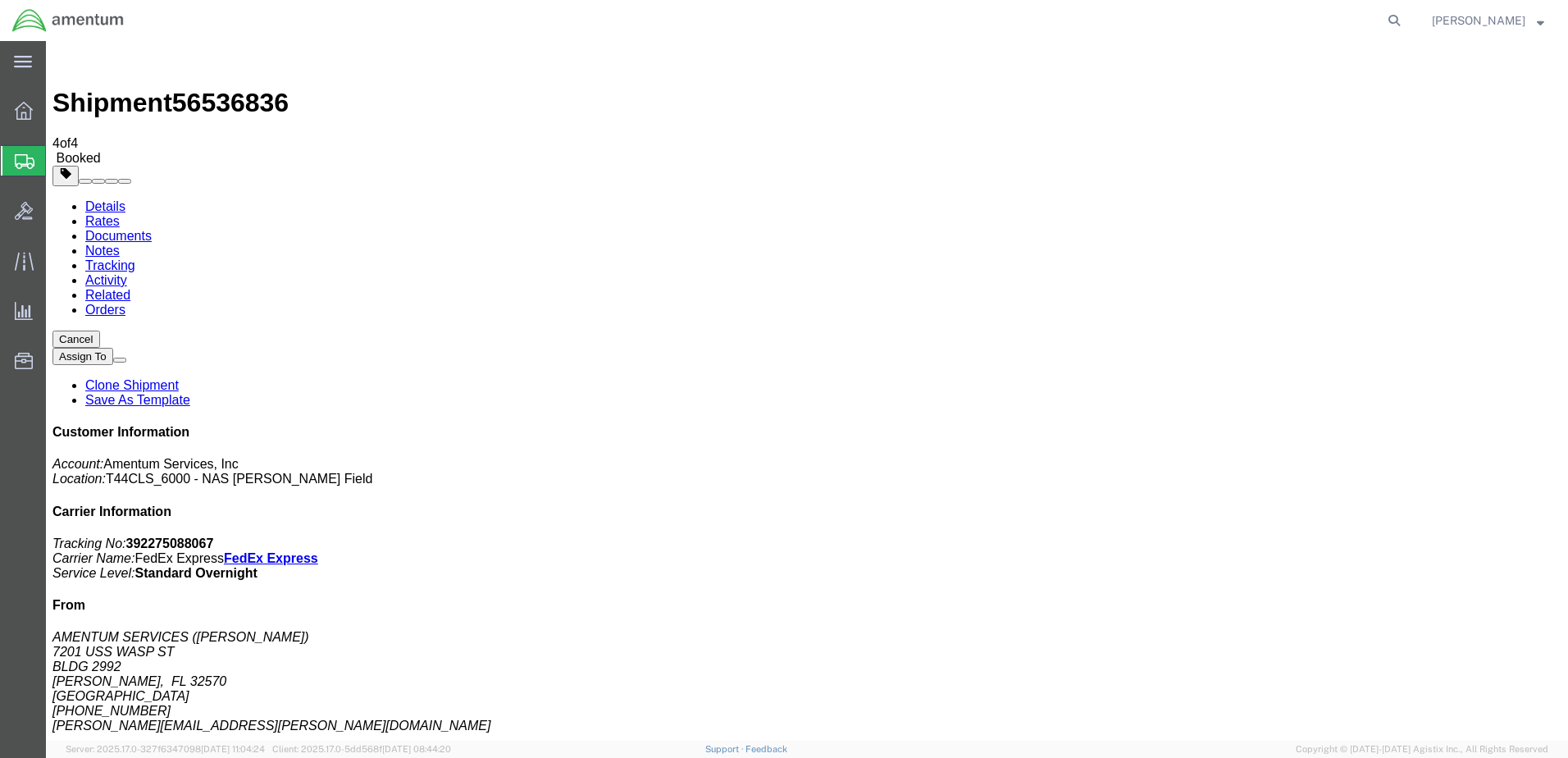
drag, startPoint x: 197, startPoint y: 294, endPoint x: 468, endPoint y: 390, distance: 287.5
